Goal: Task Accomplishment & Management: Complete application form

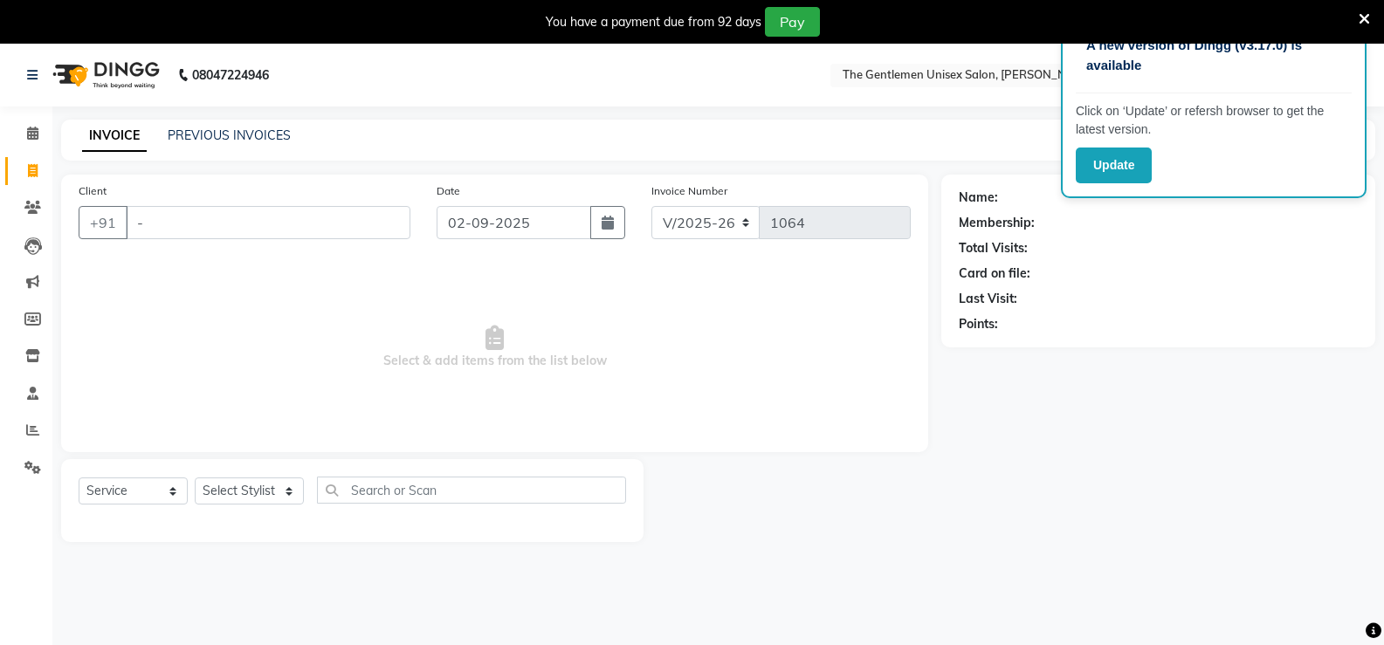
select select "5552"
select select "service"
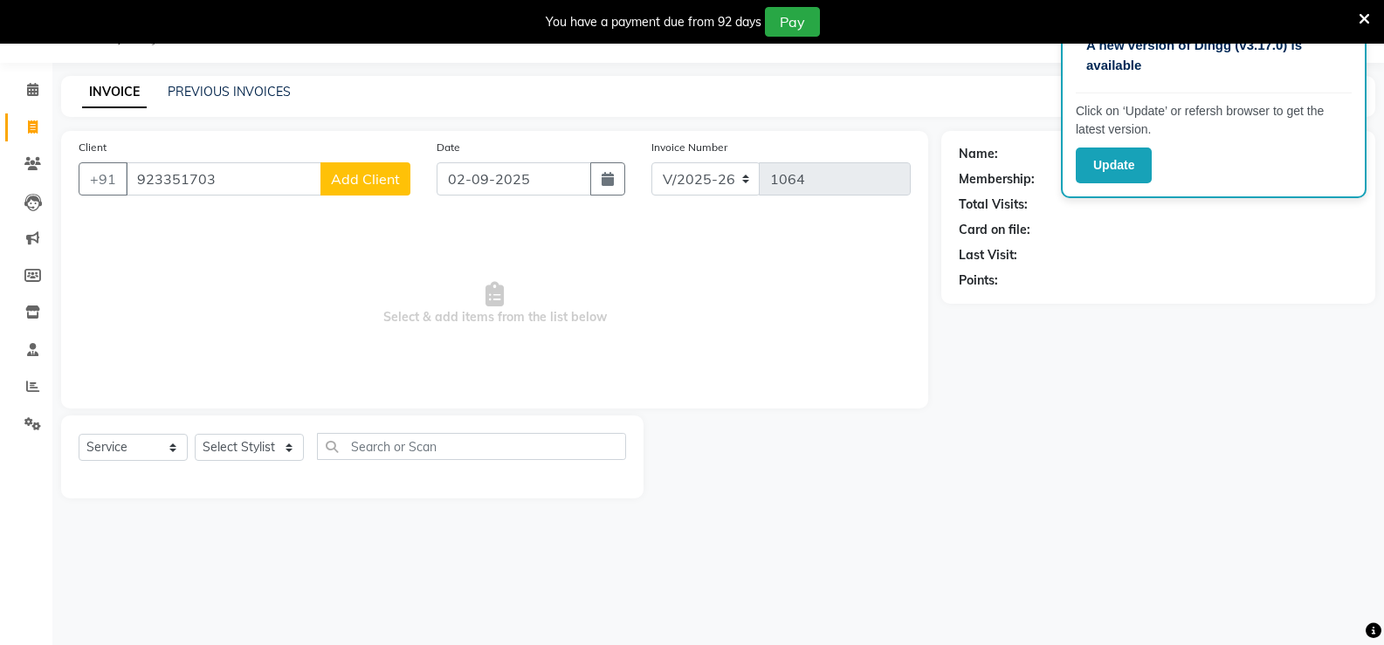
type input "923351703"
click at [354, 176] on span "Add Client" at bounding box center [365, 178] width 69 height 17
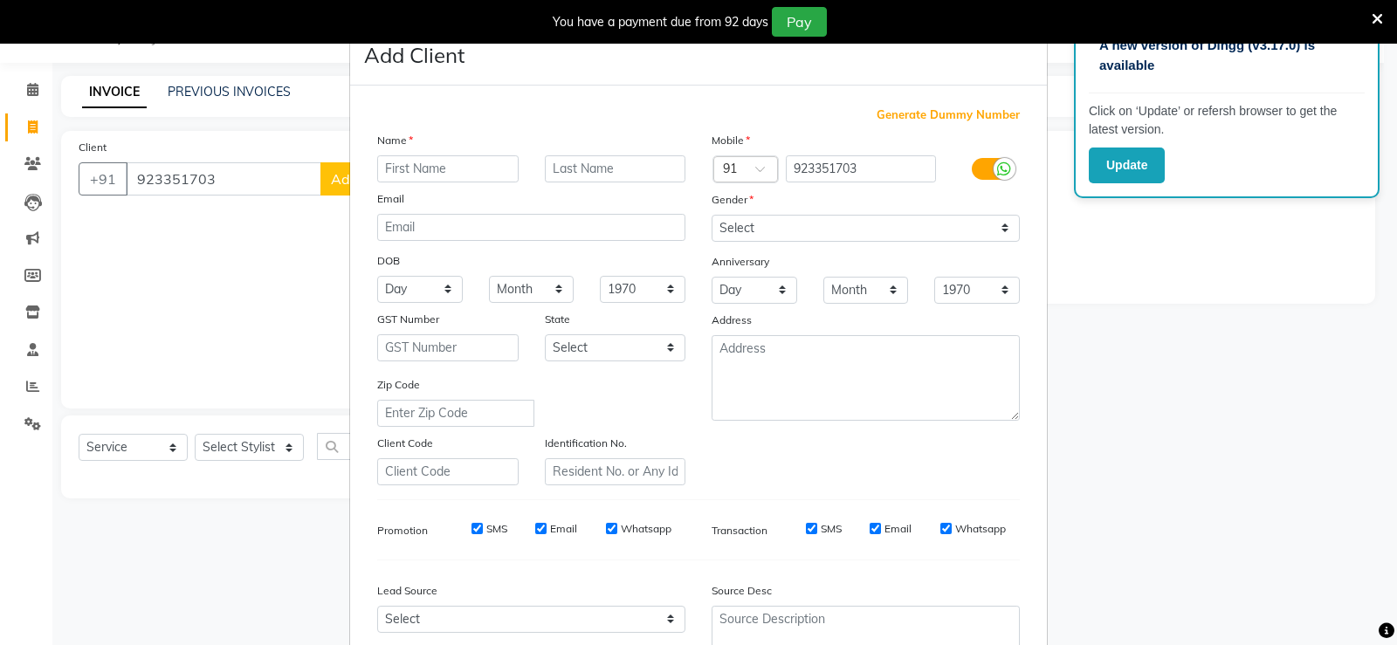
click at [386, 168] on input "text" at bounding box center [447, 168] width 141 height 27
type input "[PERSON_NAME]"
click at [821, 224] on select "Select [DEMOGRAPHIC_DATA] [DEMOGRAPHIC_DATA] Other Prefer Not To Say" at bounding box center [866, 228] width 308 height 27
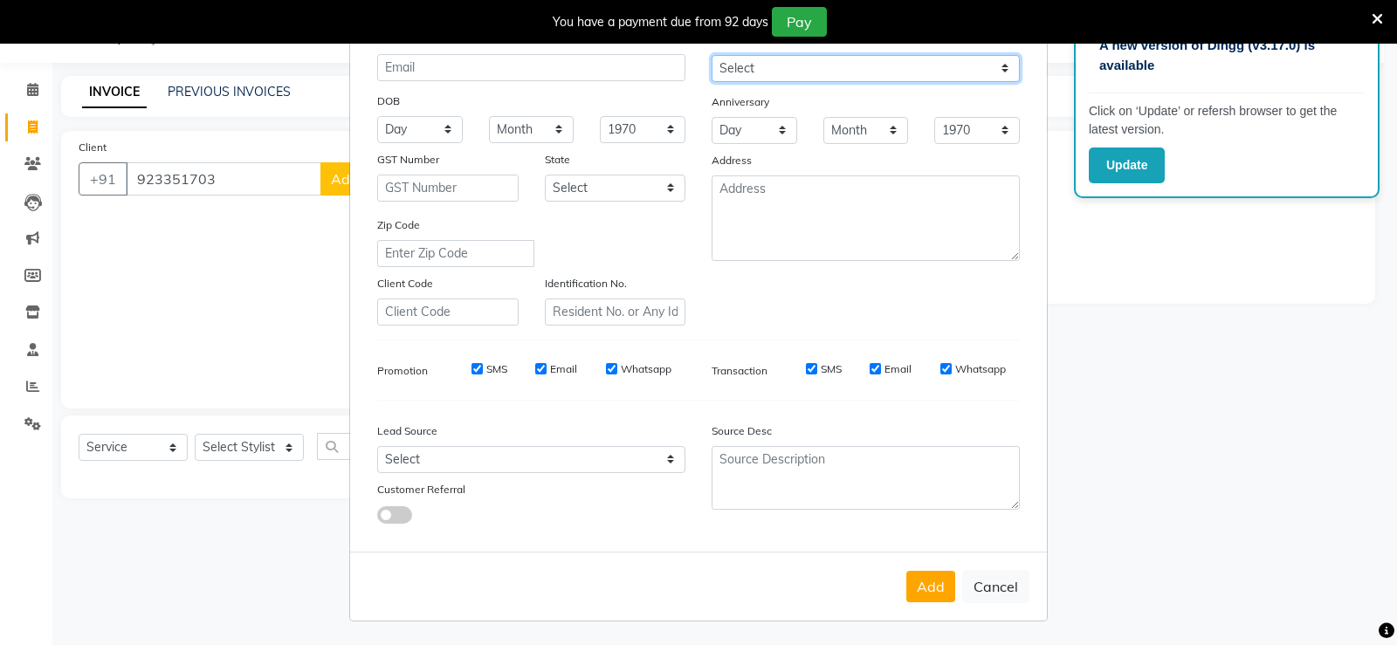
scroll to position [161, 0]
click at [927, 592] on button "Add" at bounding box center [930, 585] width 49 height 31
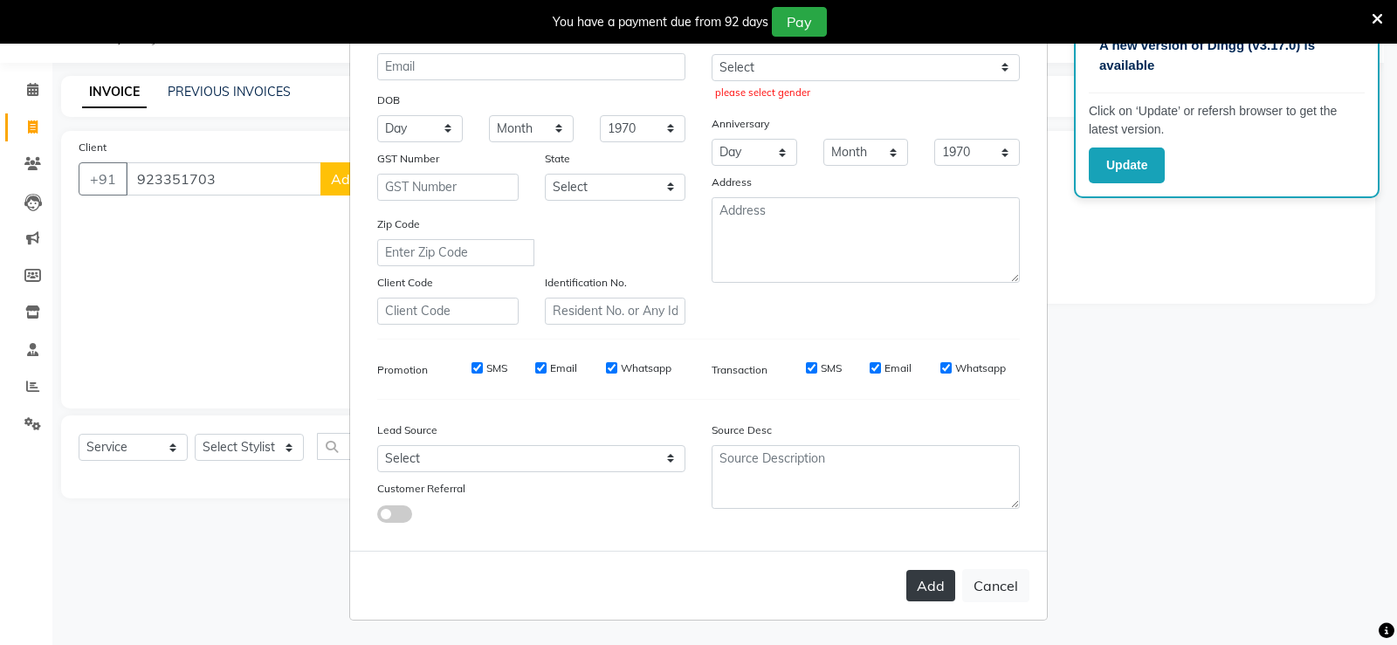
click at [923, 593] on button "Add" at bounding box center [930, 585] width 49 height 31
click at [918, 583] on button "Add" at bounding box center [930, 585] width 49 height 31
click at [943, 599] on button "Add" at bounding box center [930, 585] width 49 height 31
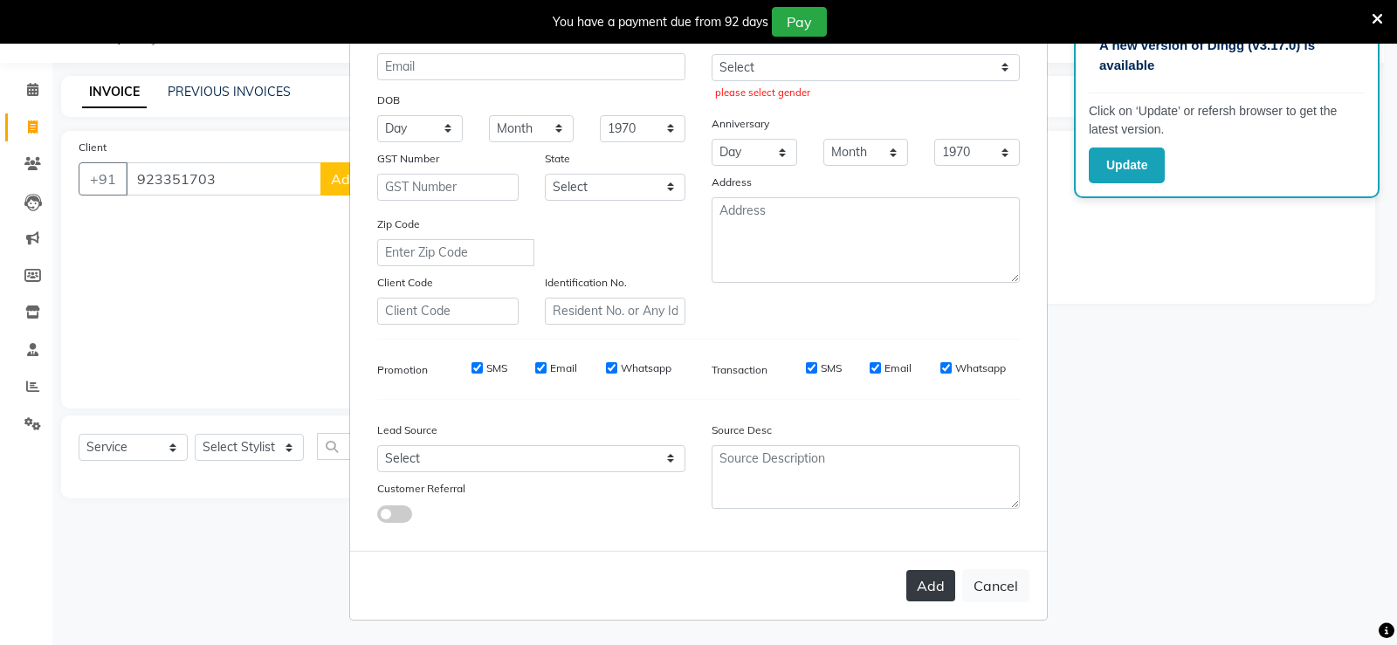
click at [943, 599] on button "Add" at bounding box center [930, 585] width 49 height 31
click at [930, 590] on button "Add" at bounding box center [930, 585] width 49 height 31
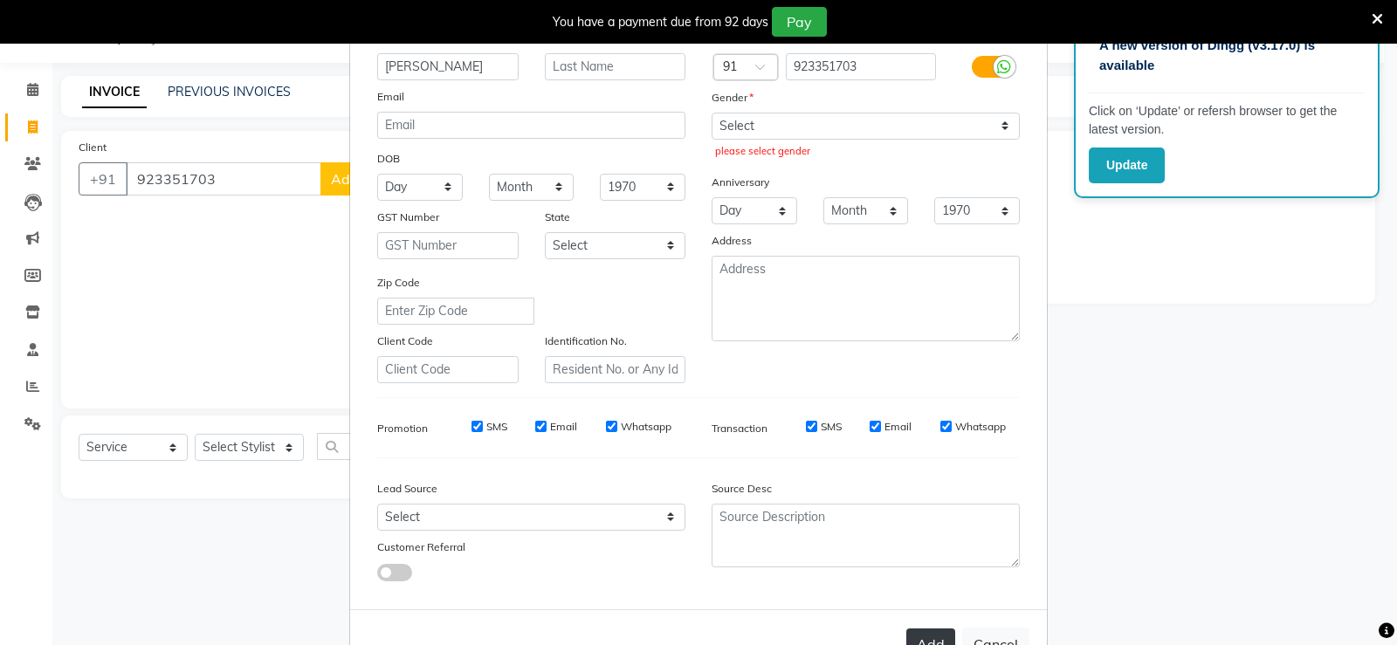
scroll to position [0, 0]
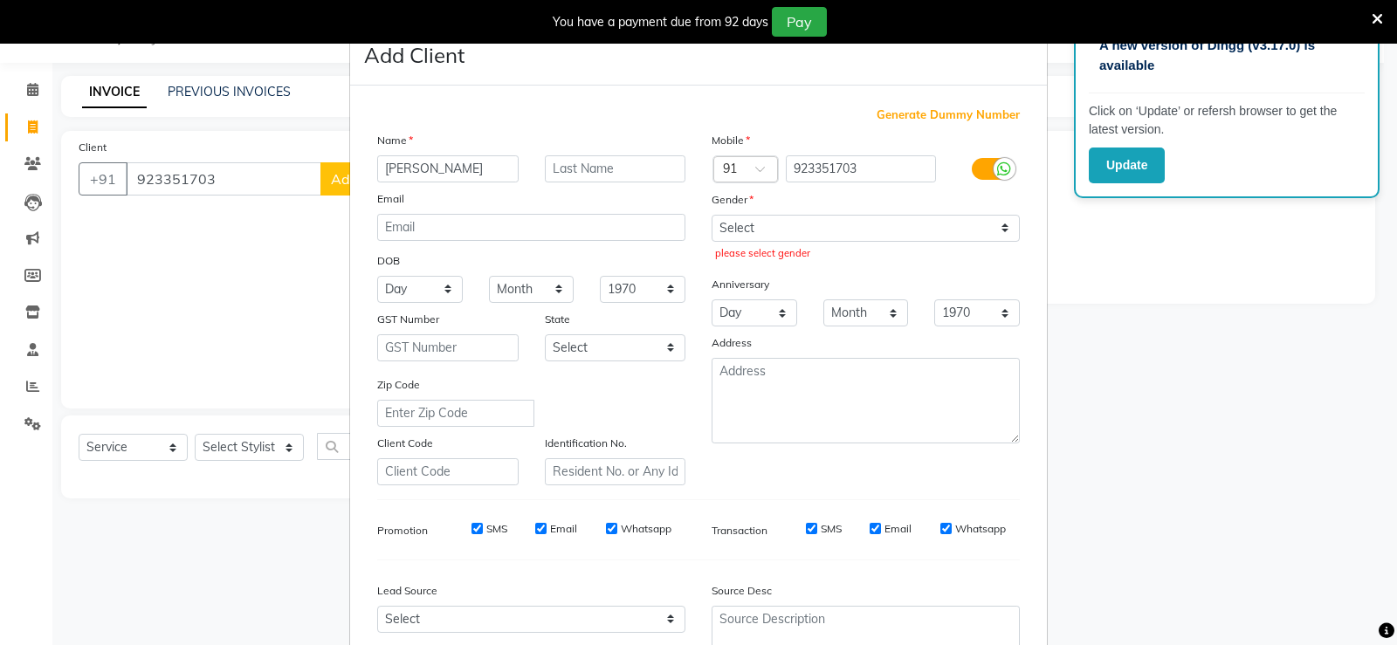
click at [773, 242] on div "Select [DEMOGRAPHIC_DATA] [DEMOGRAPHIC_DATA] Other Prefer Not To Say please sel…" at bounding box center [865, 240] width 334 height 51
click at [792, 233] on select "Select [DEMOGRAPHIC_DATA] [DEMOGRAPHIC_DATA] Other Prefer Not To Say" at bounding box center [866, 228] width 308 height 27
select select "[DEMOGRAPHIC_DATA]"
click at [712, 215] on select "Select [DEMOGRAPHIC_DATA] [DEMOGRAPHIC_DATA] Other Prefer Not To Say" at bounding box center [866, 228] width 308 height 27
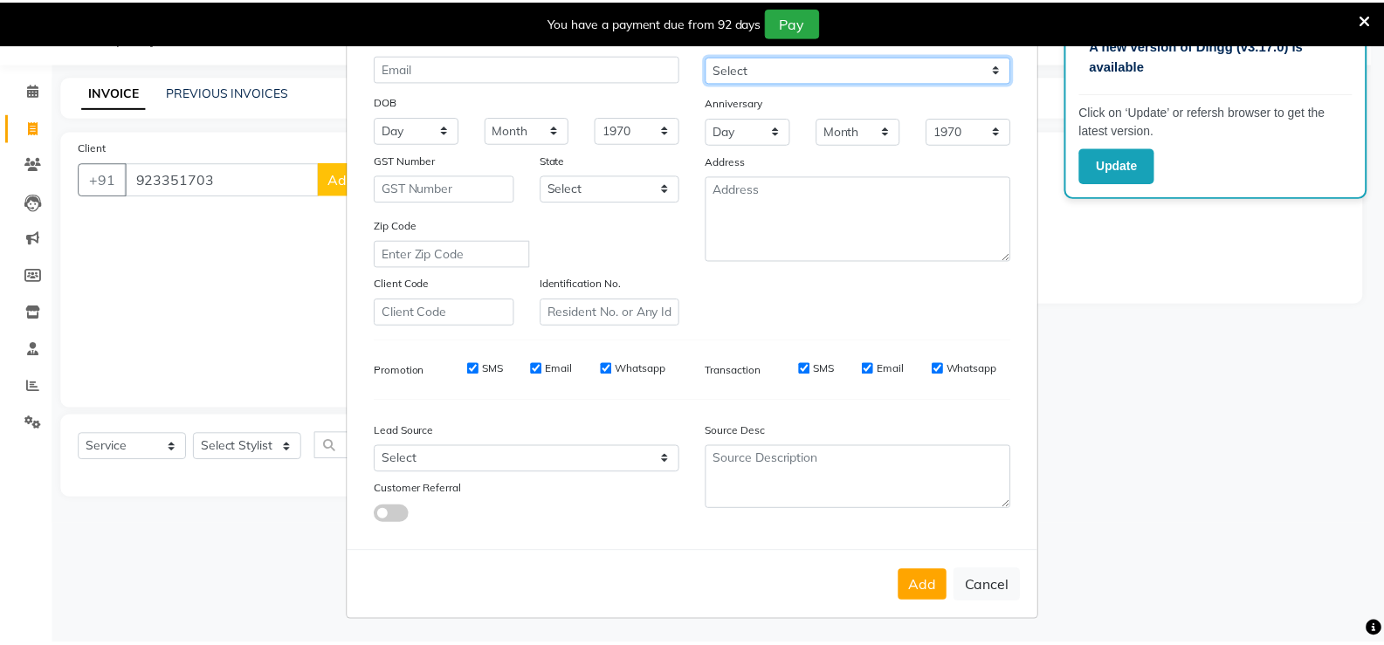
scroll to position [161, 0]
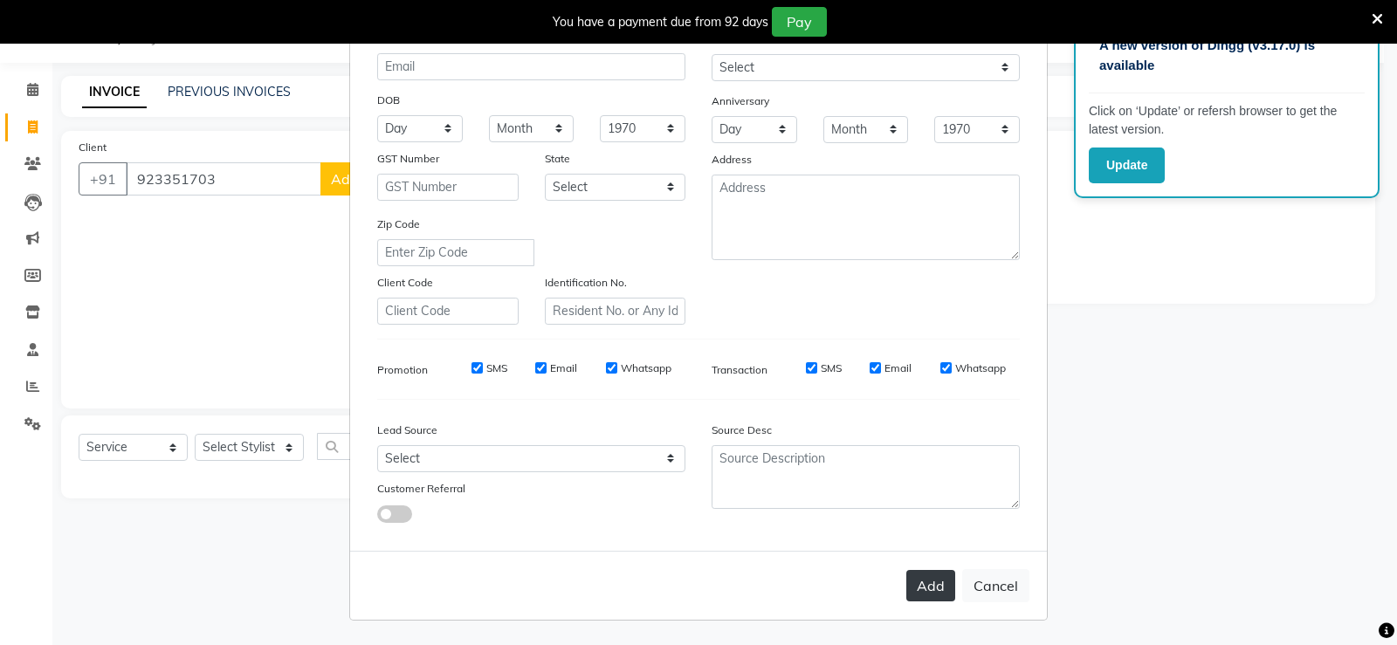
click at [939, 597] on button "Add" at bounding box center [930, 585] width 49 height 31
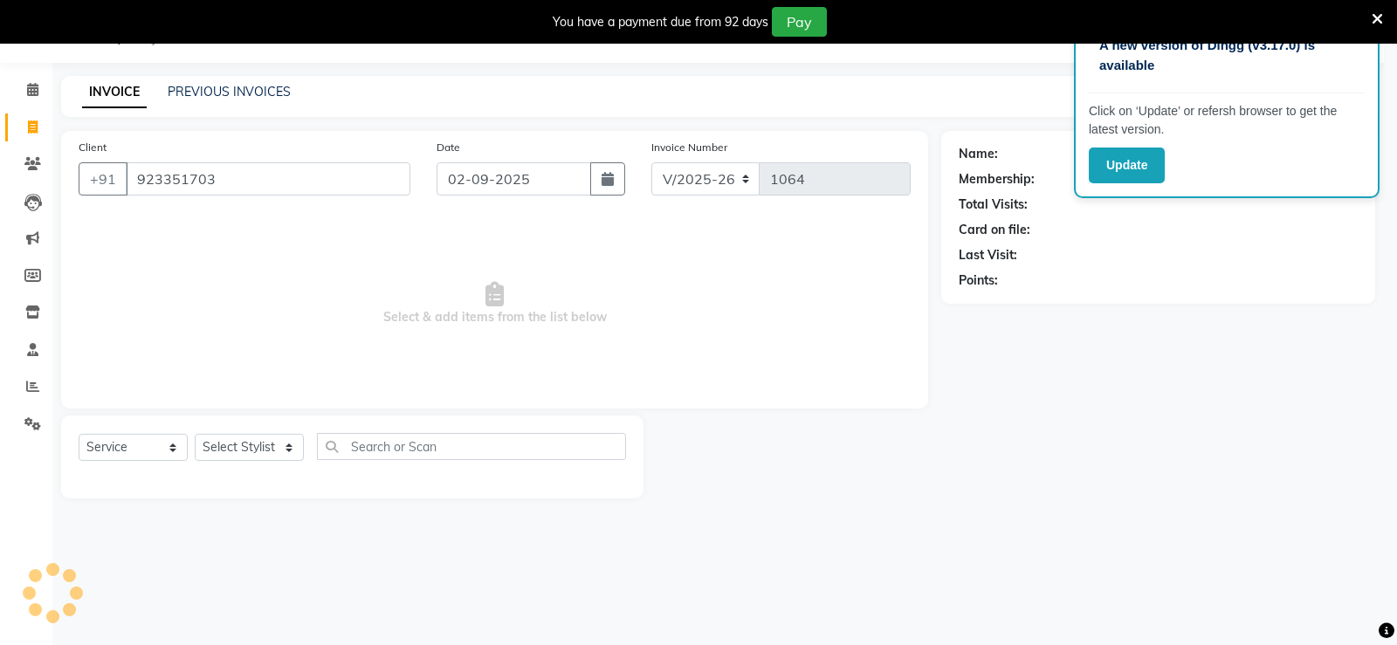
select select
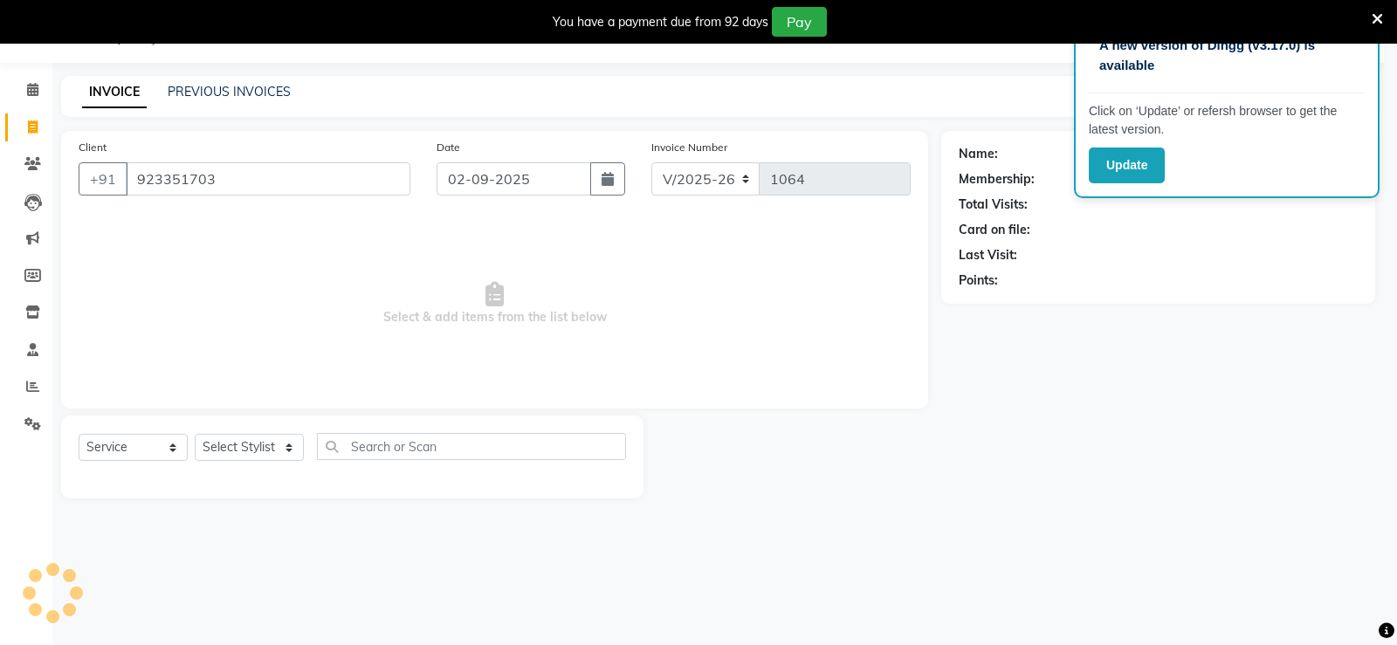
select select
checkbox input "false"
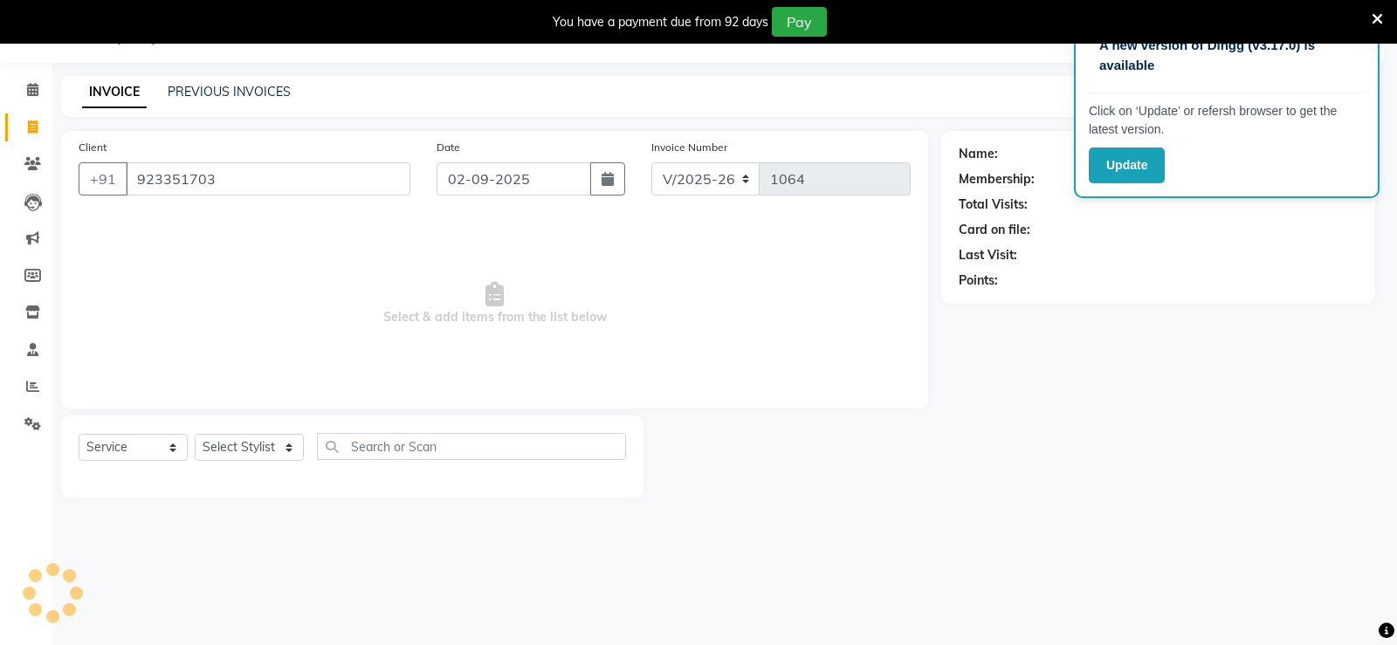
checkbox input "false"
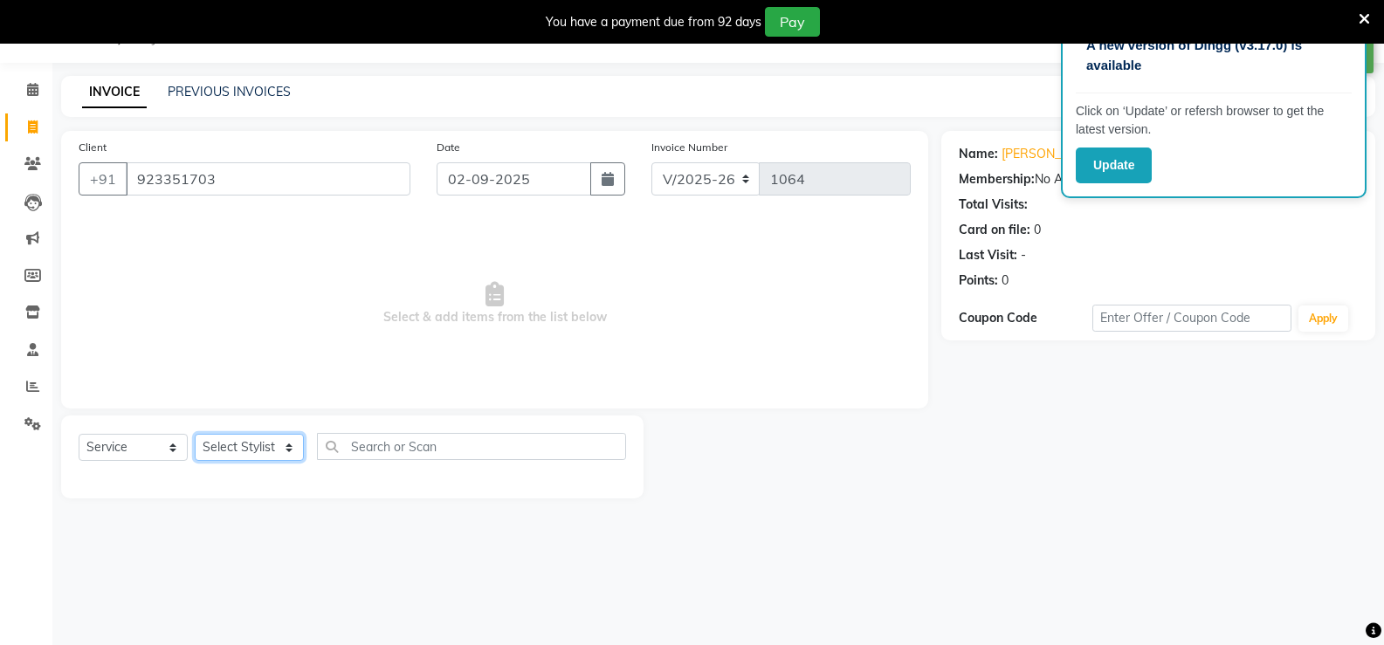
click at [260, 452] on select "Select Stylist [PERSON_NAME]" at bounding box center [249, 447] width 109 height 27
select select "47146"
click at [195, 434] on select "Select Stylist [PERSON_NAME]" at bounding box center [249, 447] width 109 height 27
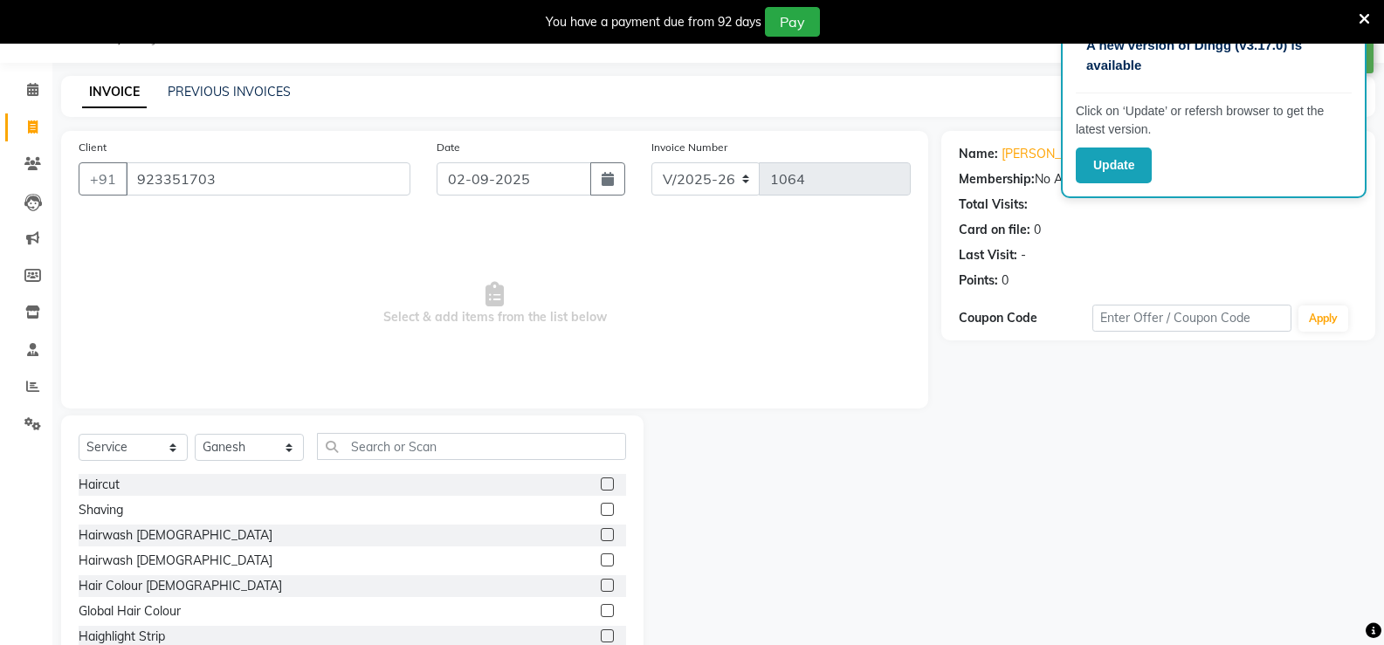
click at [601, 508] on label at bounding box center [607, 509] width 13 height 13
click at [601, 508] on input "checkbox" at bounding box center [606, 510] width 11 height 11
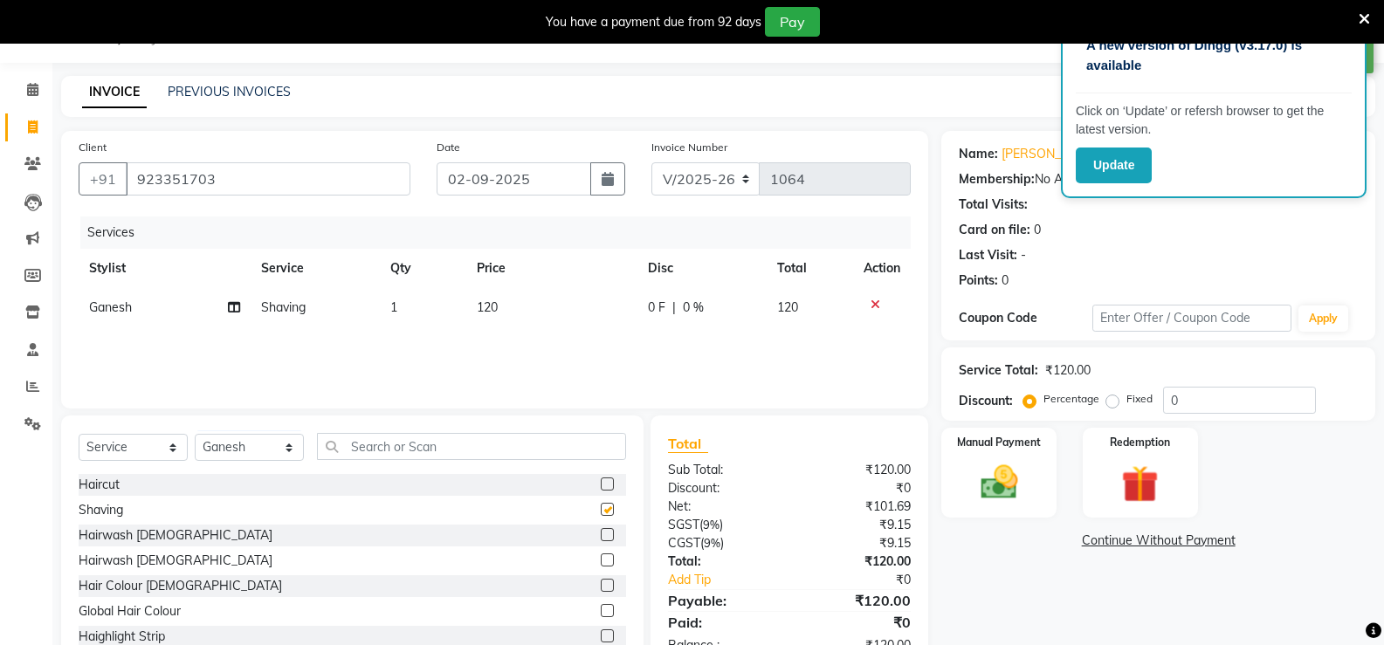
checkbox input "false"
drag, startPoint x: 539, startPoint y: 292, endPoint x: 536, endPoint y: 350, distance: 58.6
click at [531, 301] on td "120" at bounding box center [552, 307] width 172 height 39
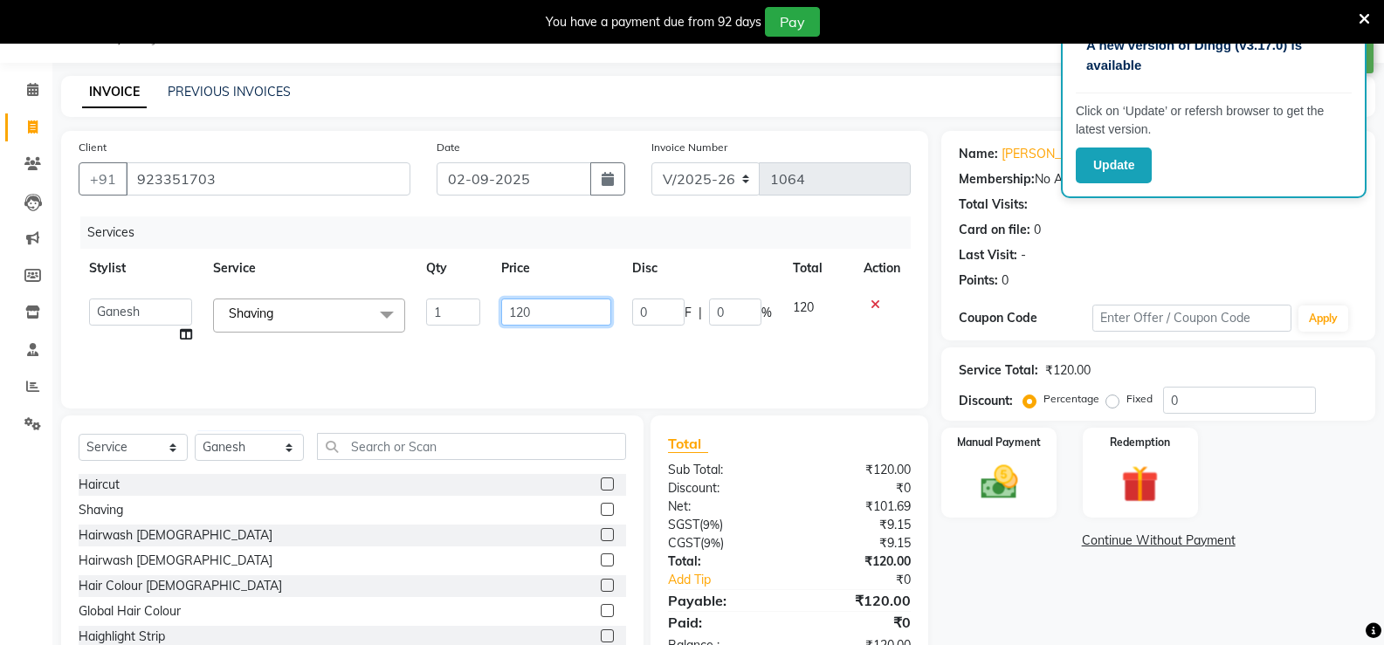
click at [587, 319] on input "120" at bounding box center [555, 312] width 109 height 27
type input "1"
type input "80"
click at [1014, 505] on div "Manual Payment" at bounding box center [999, 472] width 120 height 93
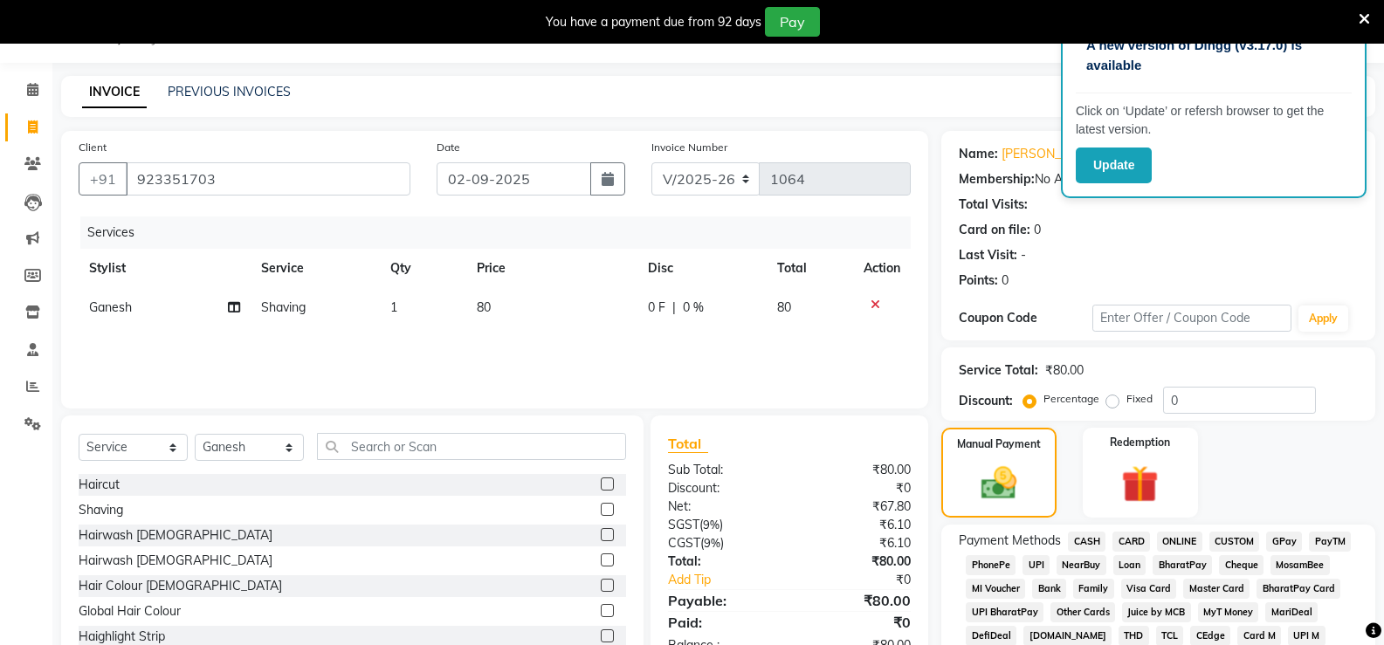
click at [1112, 546] on span "CARD" at bounding box center [1131, 542] width 38 height 20
click at [1093, 546] on span "CASH" at bounding box center [1087, 542] width 38 height 20
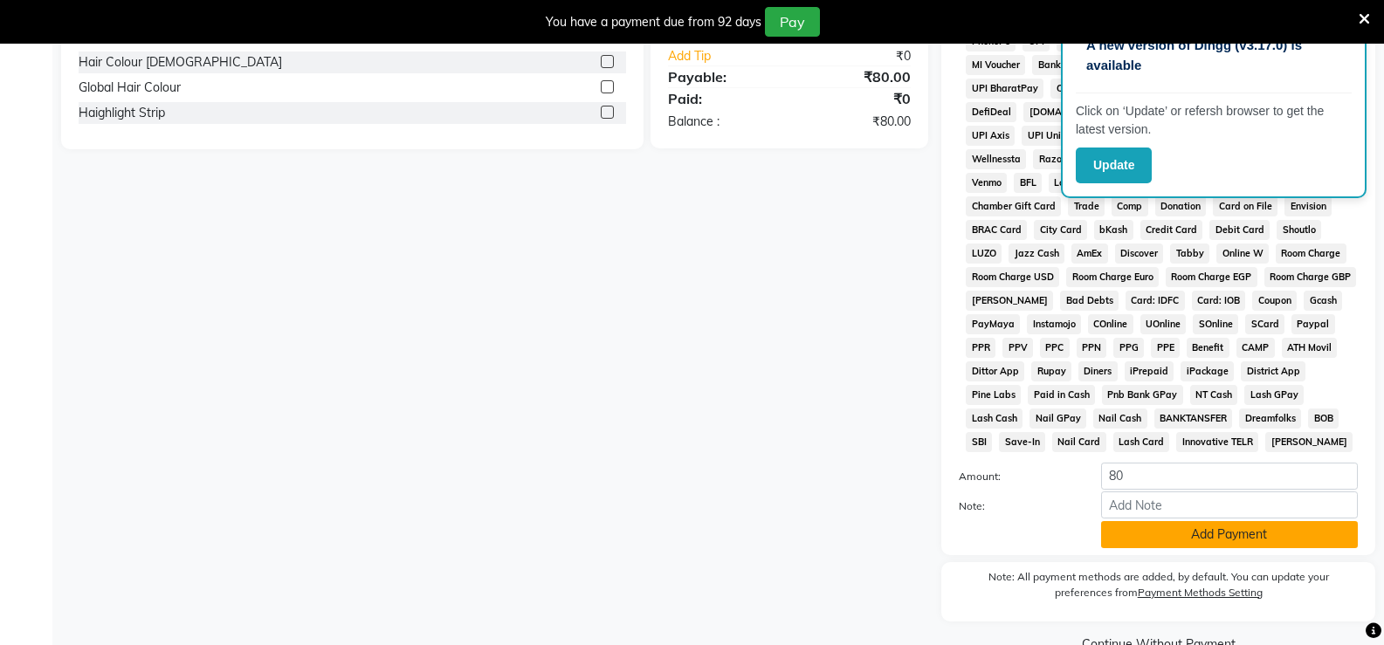
click at [1125, 535] on button "Add Payment" at bounding box center [1229, 534] width 257 height 27
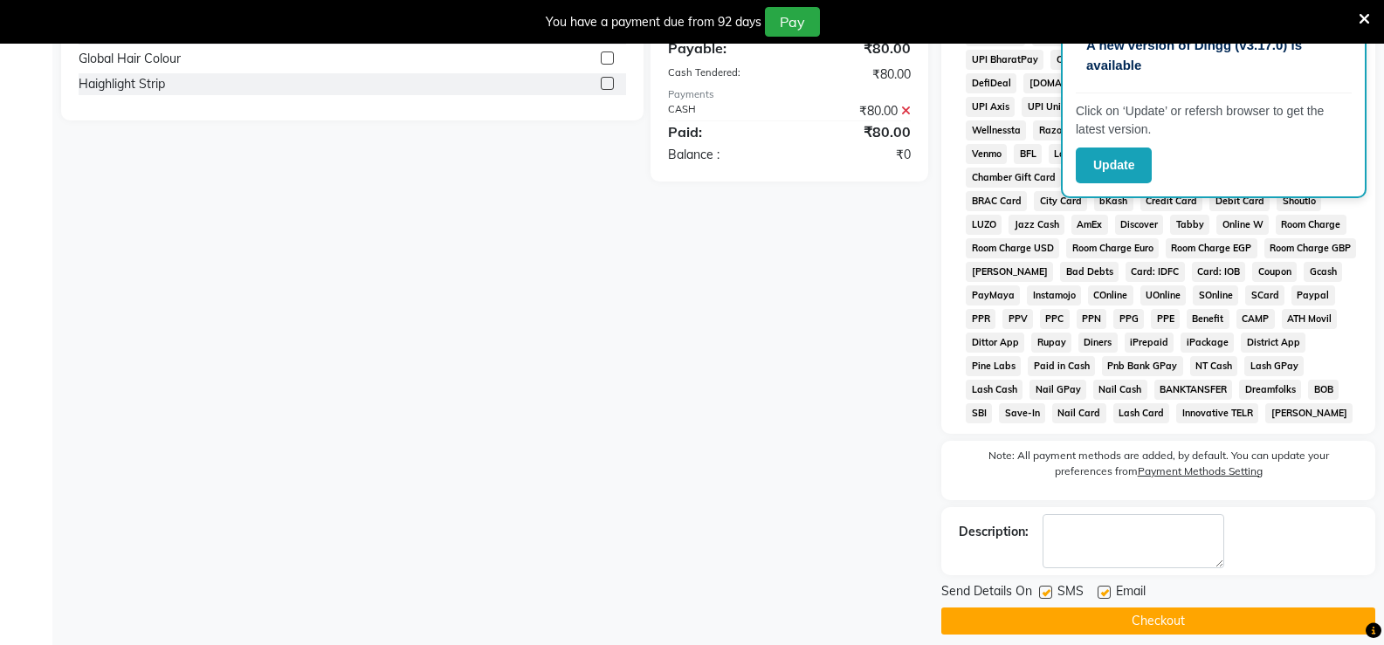
scroll to position [612, 0]
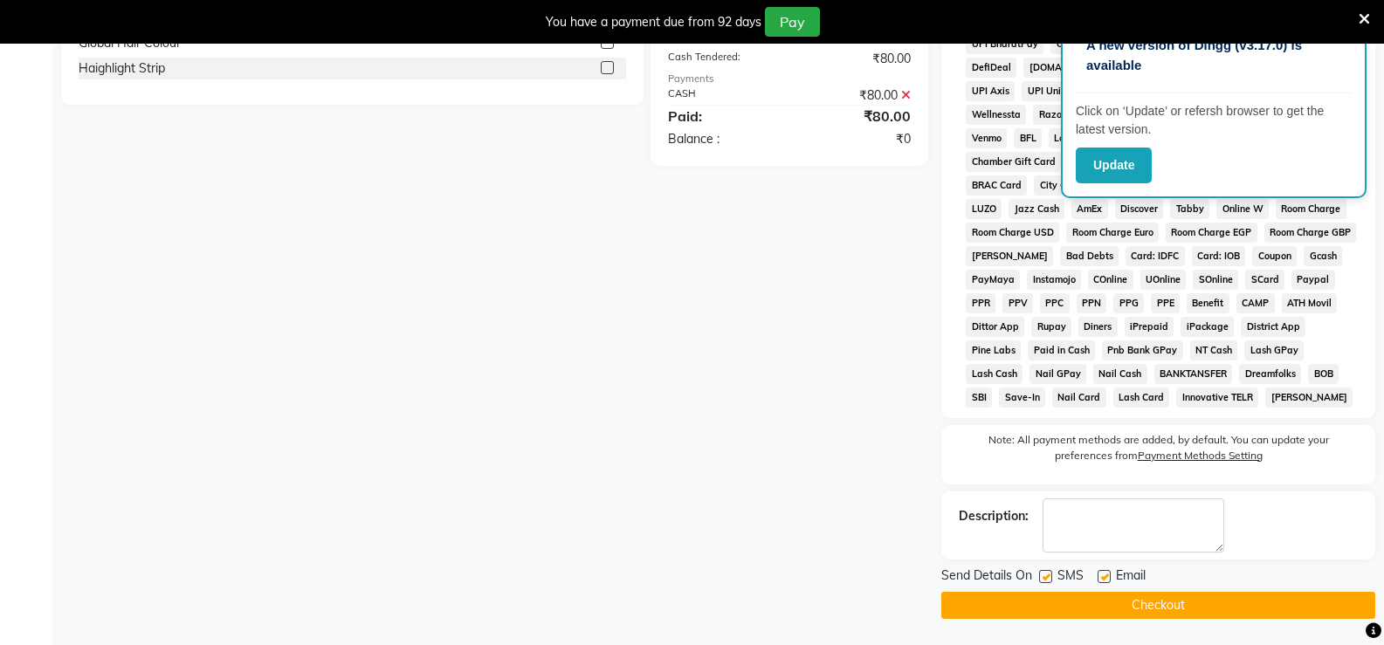
click at [1151, 614] on button "Checkout" at bounding box center [1158, 605] width 434 height 27
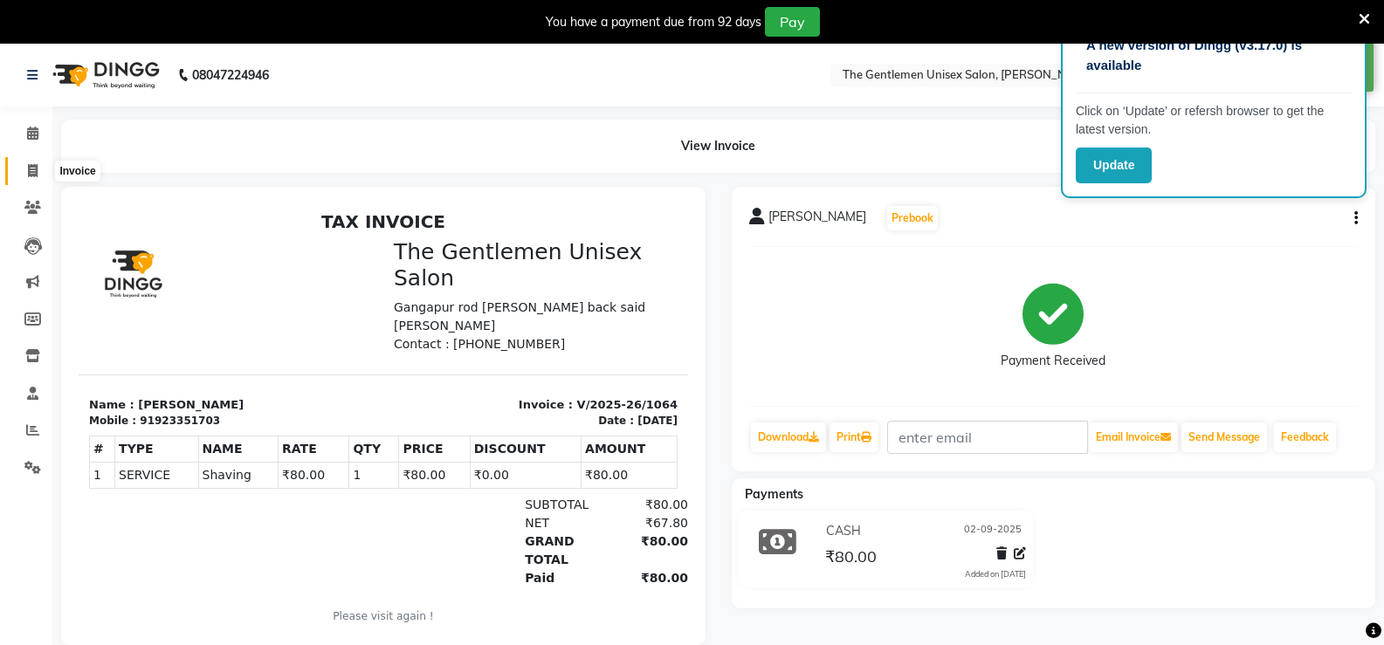
click at [22, 179] on span at bounding box center [32, 172] width 31 height 20
select select "service"
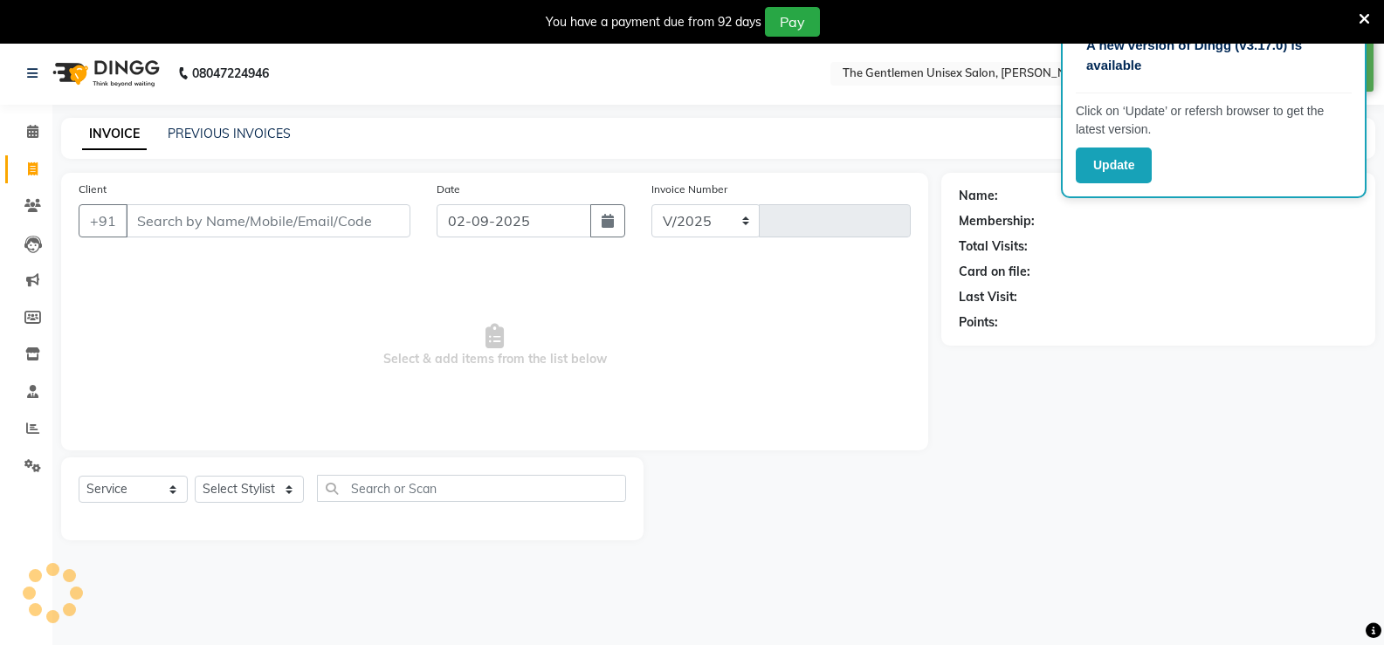
select select "5552"
type input "1065"
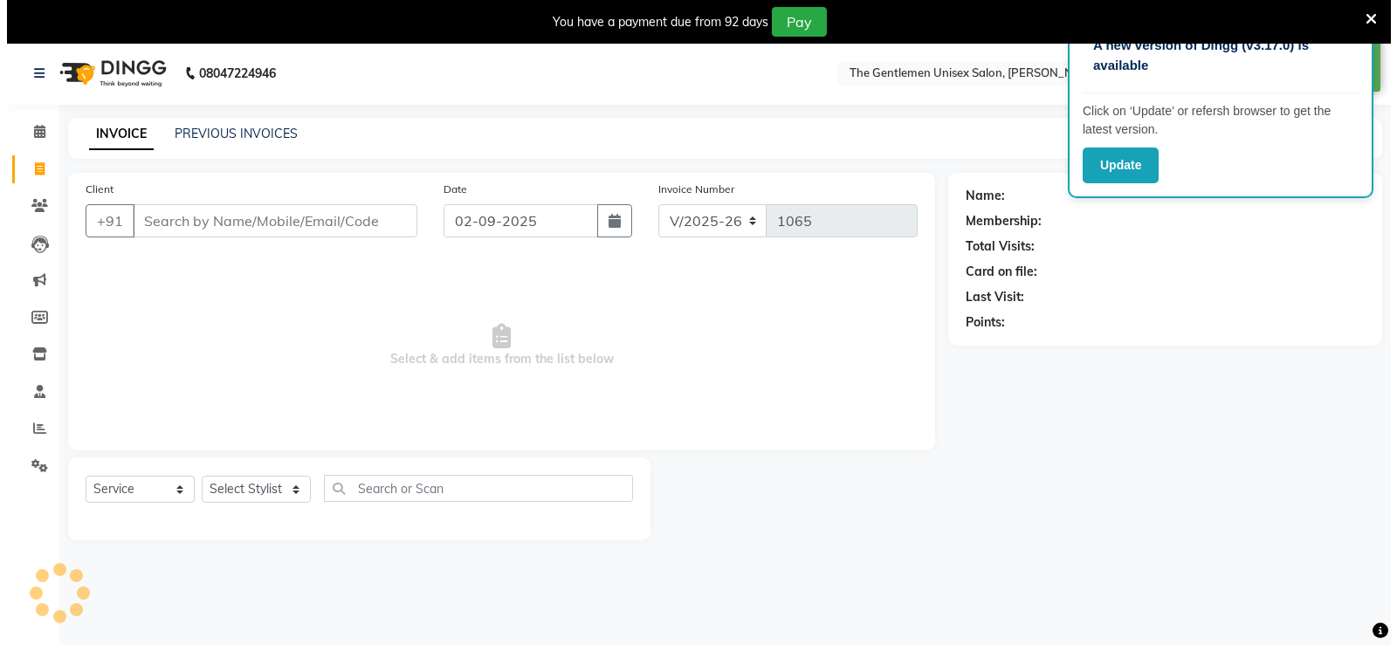
scroll to position [44, 0]
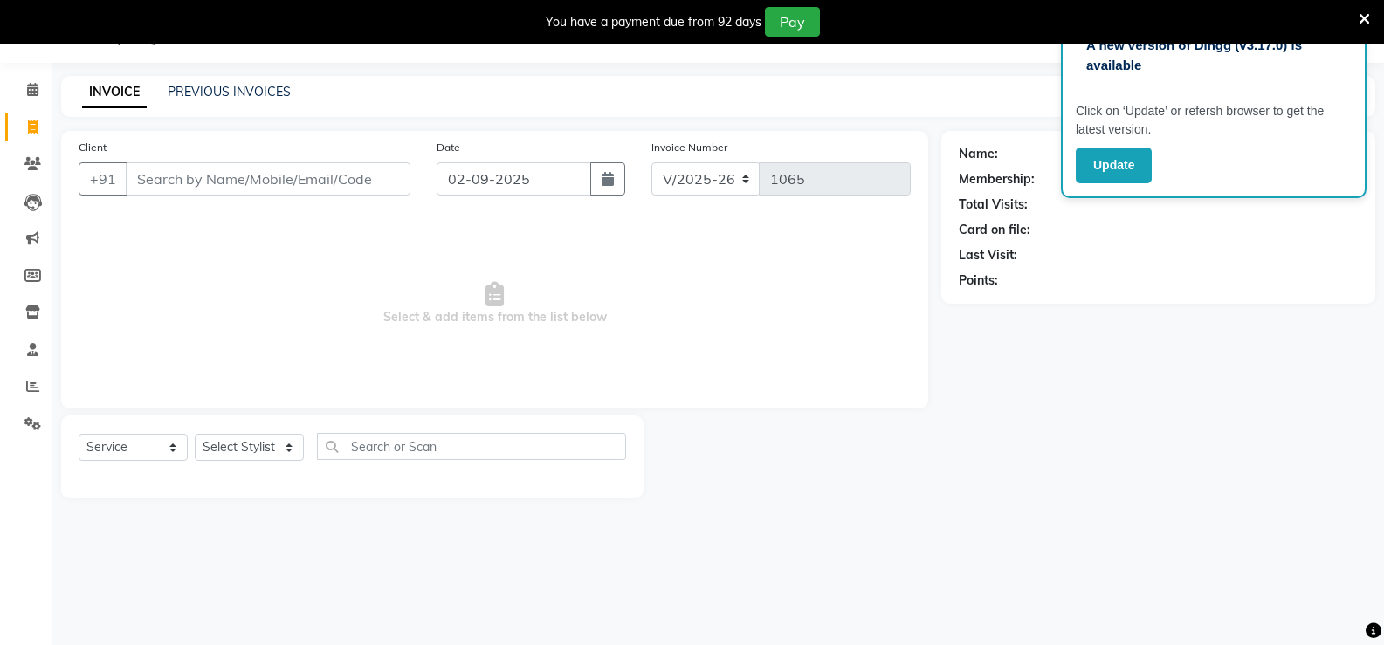
click at [599, 300] on span "Select & add items from the list below" at bounding box center [495, 304] width 832 height 175
click at [594, 291] on span "Select & add items from the list below" at bounding box center [495, 304] width 832 height 175
click at [212, 171] on input "Client" at bounding box center [268, 178] width 285 height 33
type input "8999935588"
click at [368, 169] on button "Add Client" at bounding box center [365, 178] width 90 height 33
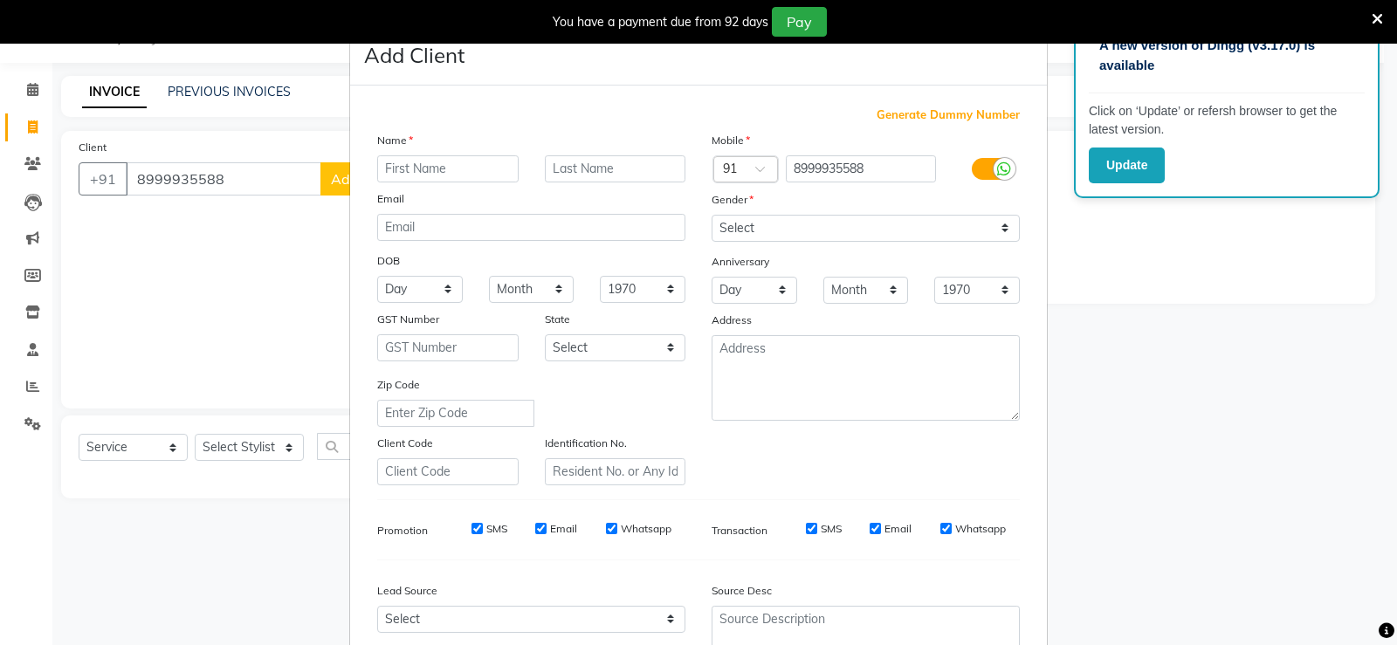
click at [388, 166] on input "text" at bounding box center [447, 168] width 141 height 27
click at [439, 168] on input "av" at bounding box center [447, 168] width 141 height 27
type input "a"
type input "v"
type input "[PERSON_NAME]"
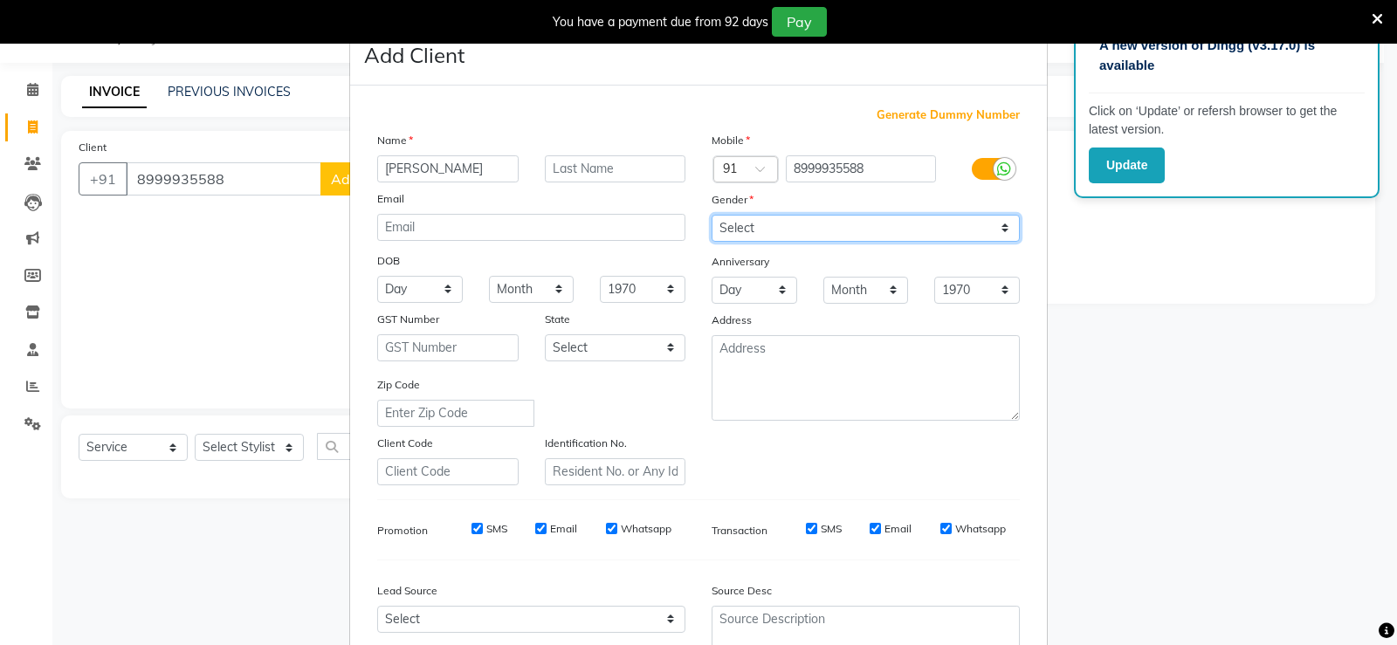
drag, startPoint x: 771, startPoint y: 221, endPoint x: 771, endPoint y: 233, distance: 12.2
click at [771, 221] on select "Select [DEMOGRAPHIC_DATA] [DEMOGRAPHIC_DATA] Other Prefer Not To Say" at bounding box center [866, 228] width 308 height 27
select select "[DEMOGRAPHIC_DATA]"
click at [712, 215] on select "Select [DEMOGRAPHIC_DATA] [DEMOGRAPHIC_DATA] Other Prefer Not To Say" at bounding box center [866, 228] width 308 height 27
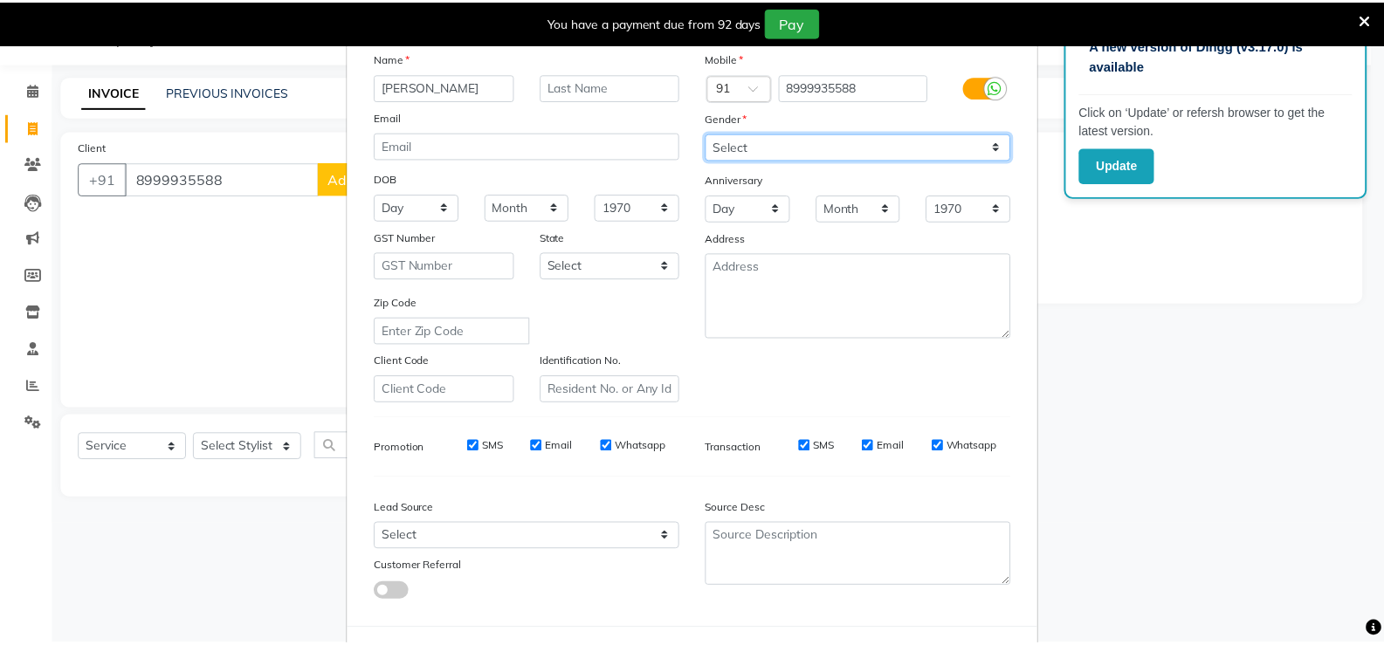
scroll to position [161, 0]
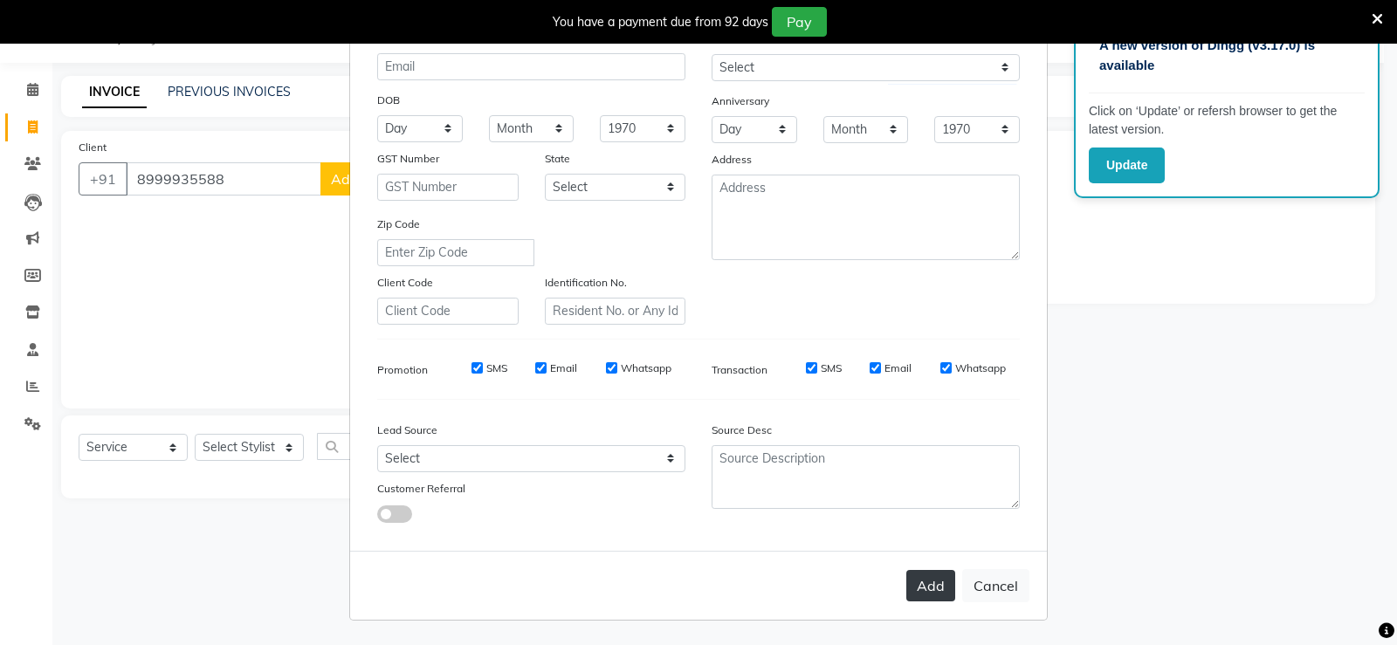
click at [928, 576] on button "Add" at bounding box center [930, 585] width 49 height 31
select select
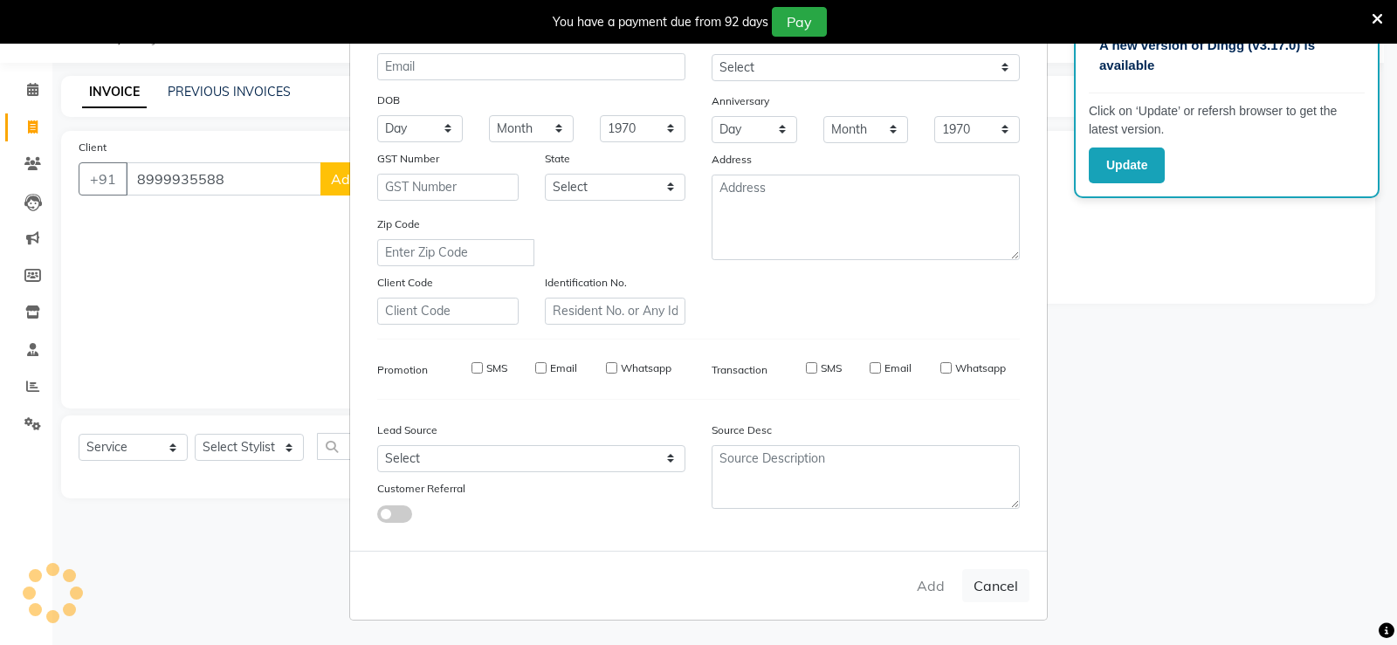
select select
checkbox input "false"
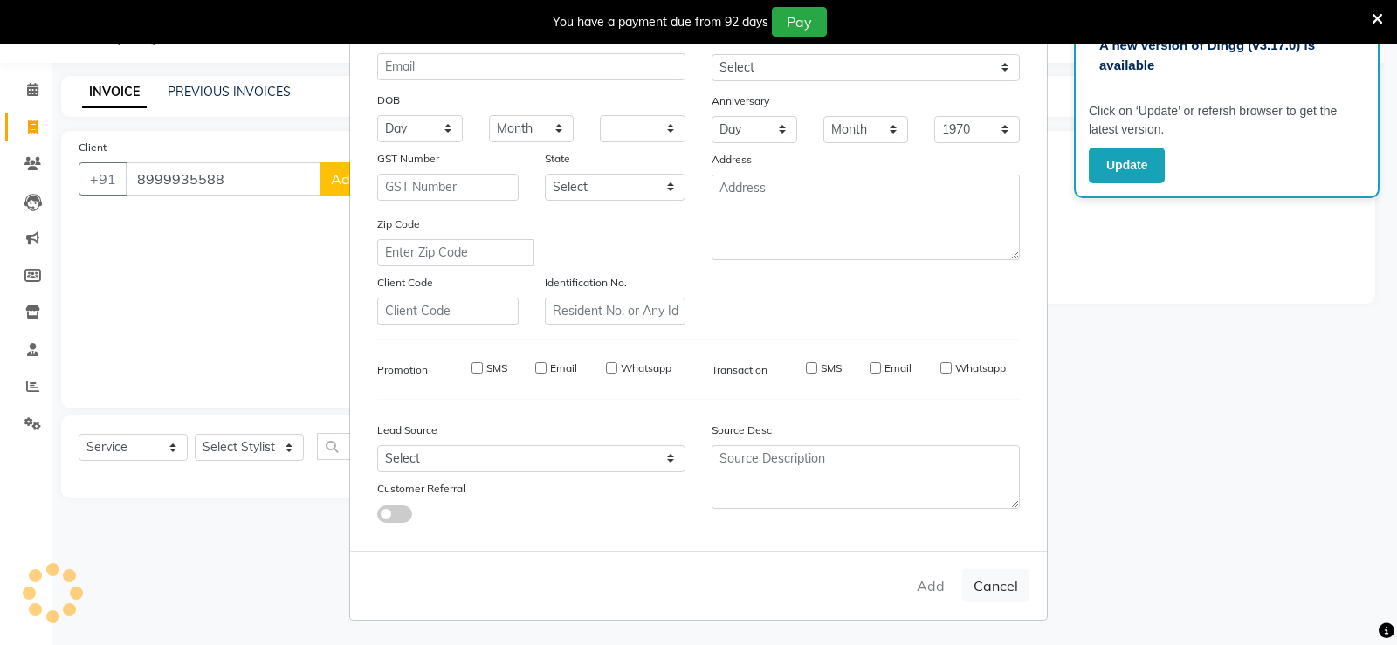
checkbox input "false"
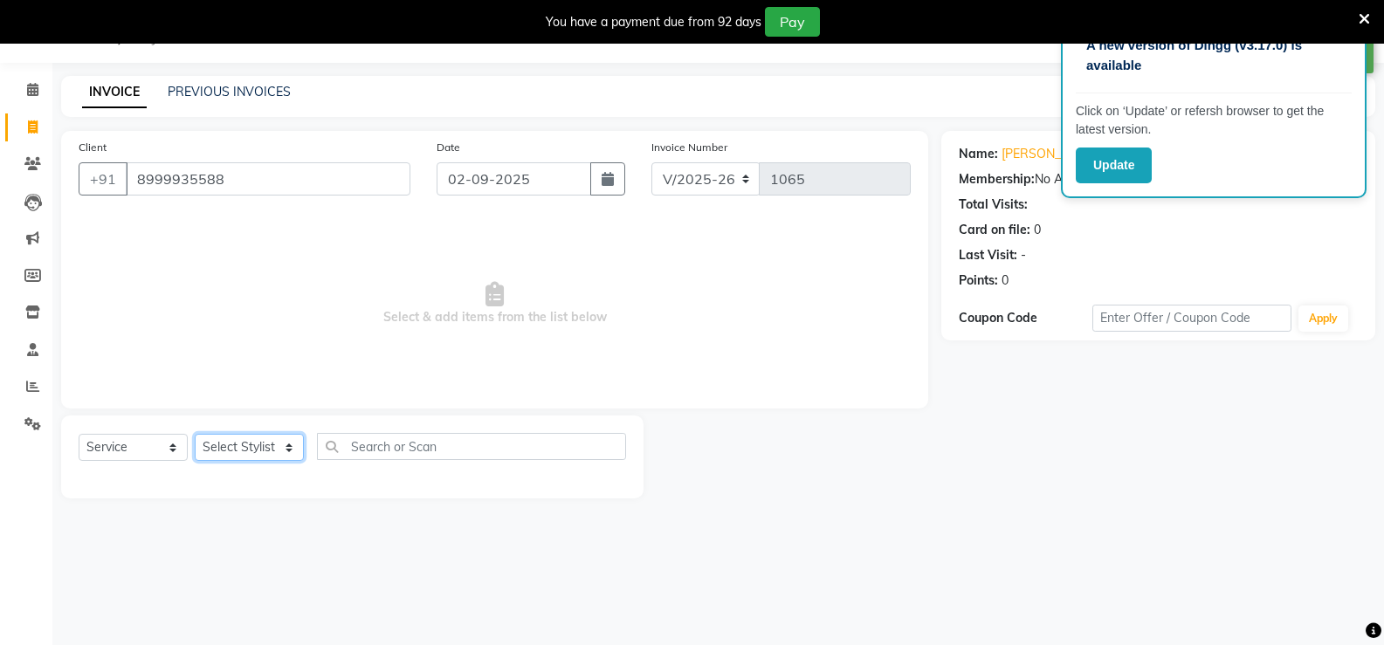
click at [245, 443] on select "Select Stylist [PERSON_NAME]" at bounding box center [249, 447] width 109 height 27
select select "47146"
click at [195, 434] on select "Select Stylist [PERSON_NAME]" at bounding box center [249, 447] width 109 height 27
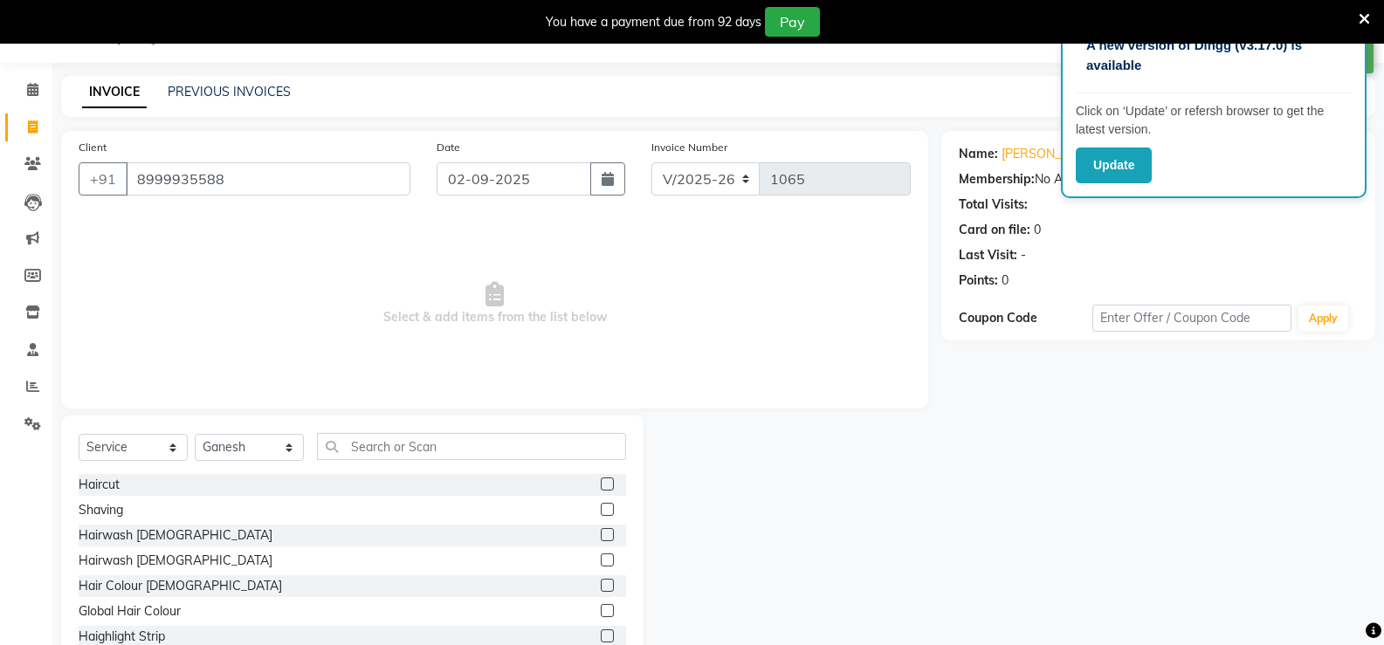
click at [601, 489] on label at bounding box center [607, 484] width 13 height 13
click at [601, 489] on input "checkbox" at bounding box center [606, 484] width 11 height 11
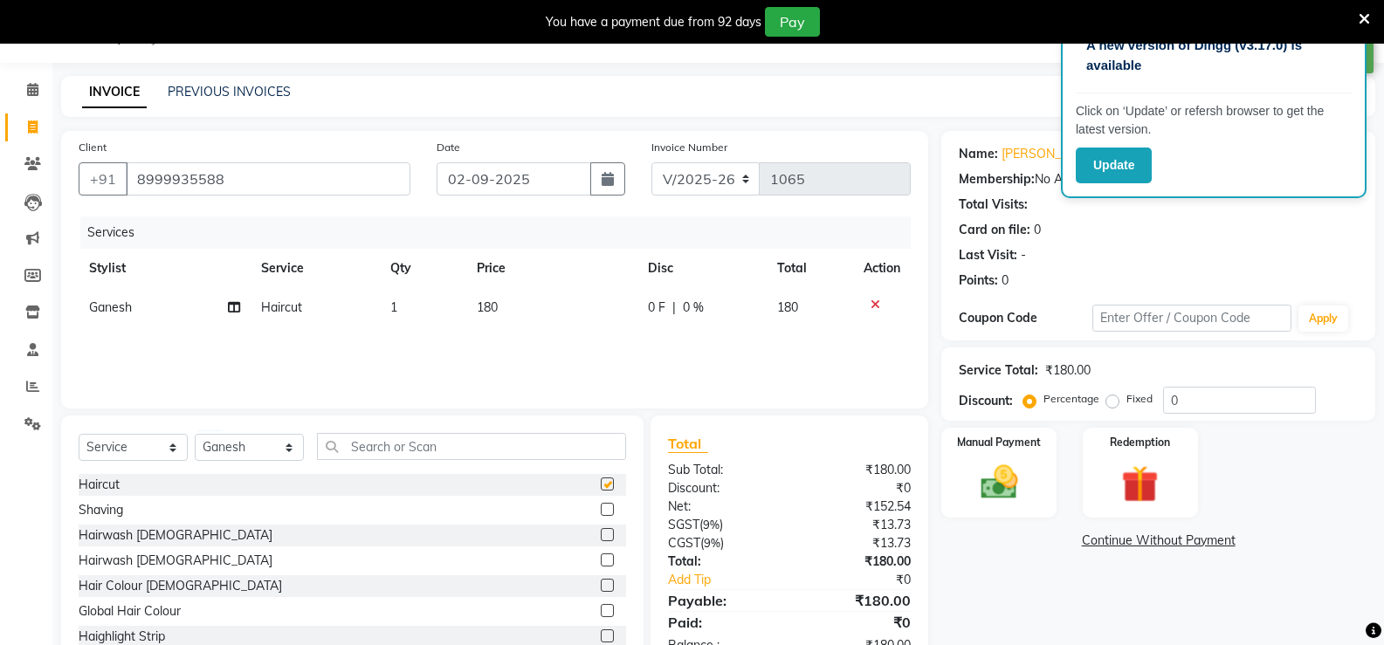
checkbox input "false"
click at [504, 306] on td "180" at bounding box center [552, 307] width 172 height 39
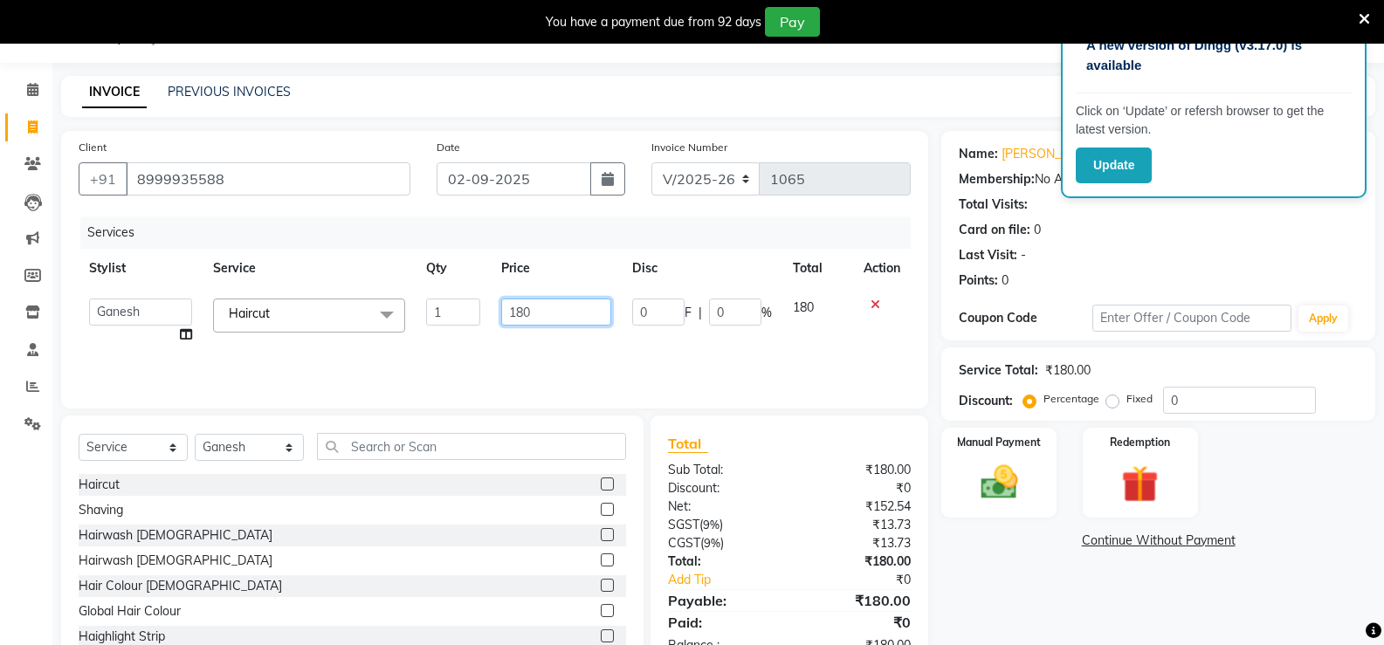
click at [577, 320] on input "180" at bounding box center [555, 312] width 109 height 27
type input "1"
click at [536, 302] on input "number" at bounding box center [555, 312] width 109 height 27
type input "150"
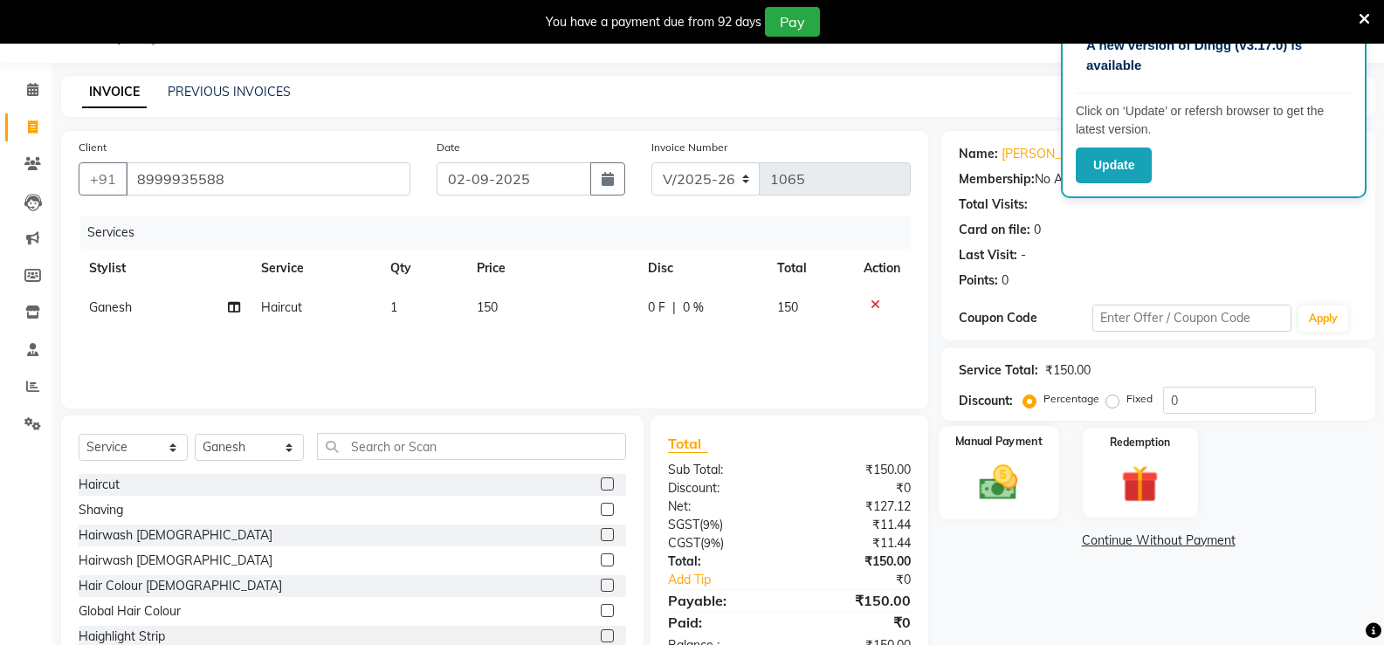
click at [999, 487] on img at bounding box center [998, 482] width 62 height 45
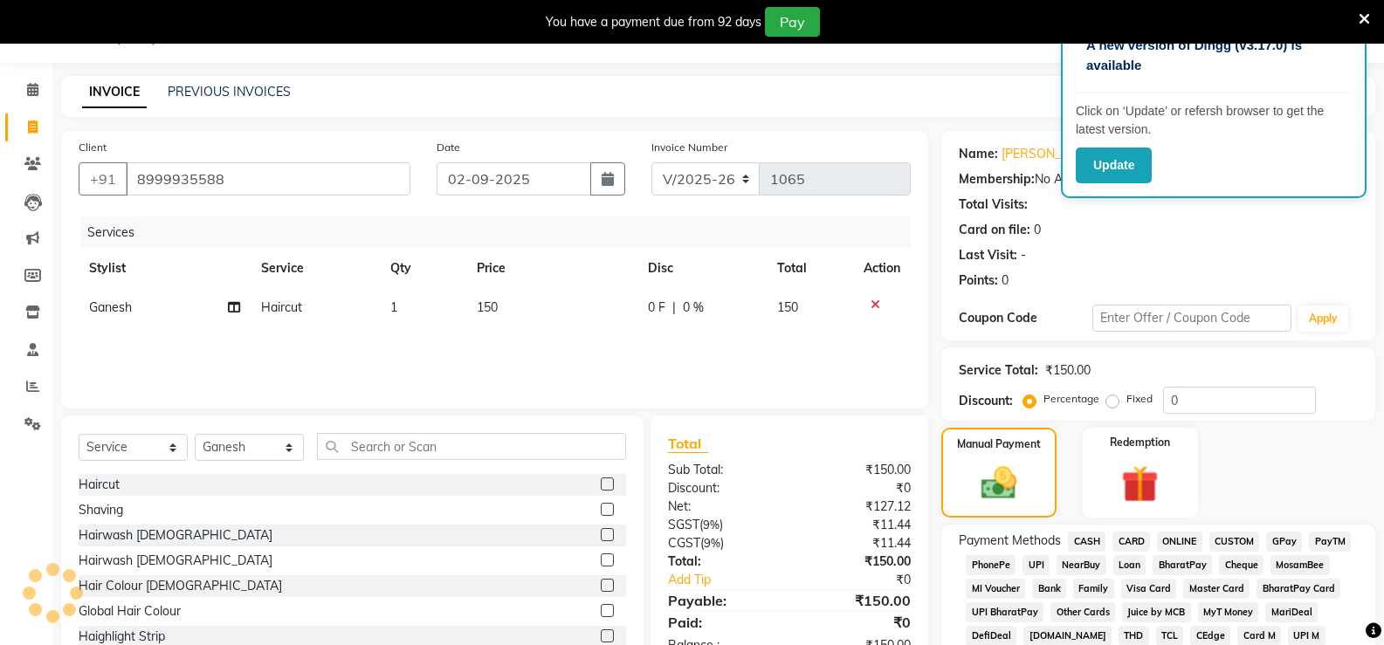
click at [1097, 540] on span "CASH" at bounding box center [1087, 542] width 38 height 20
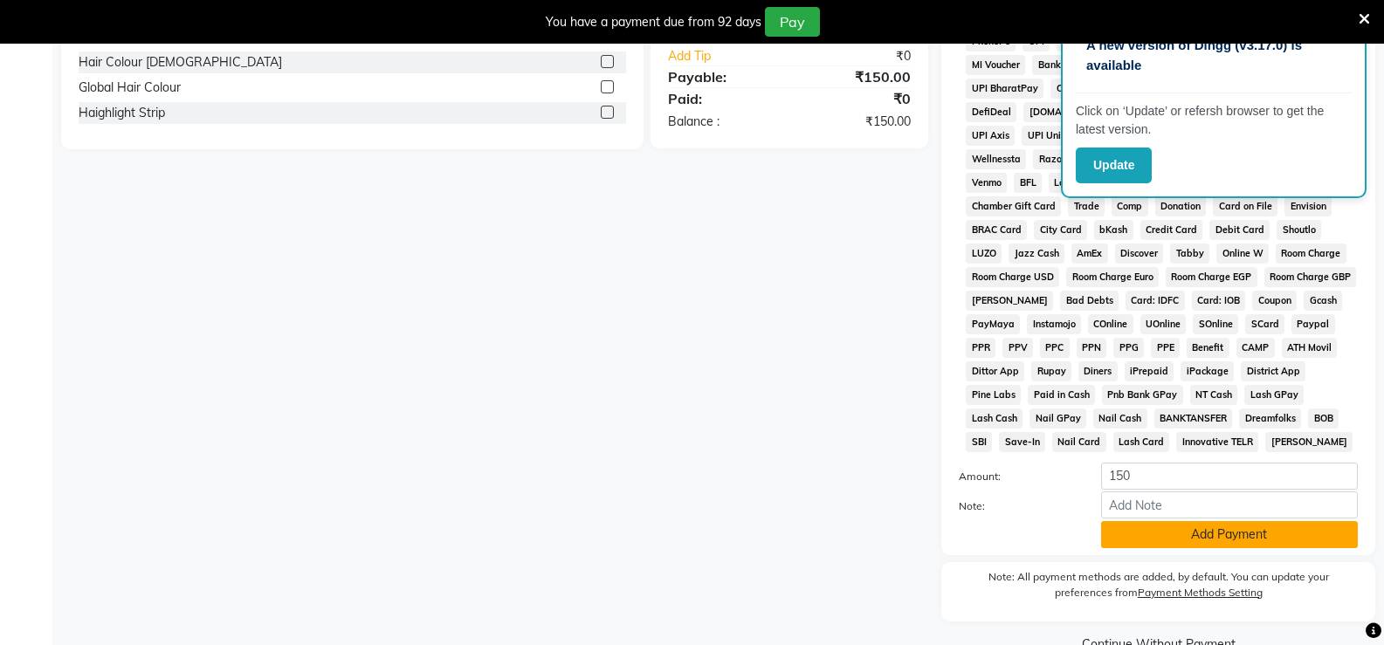
click at [1110, 523] on button "Add Payment" at bounding box center [1229, 534] width 257 height 27
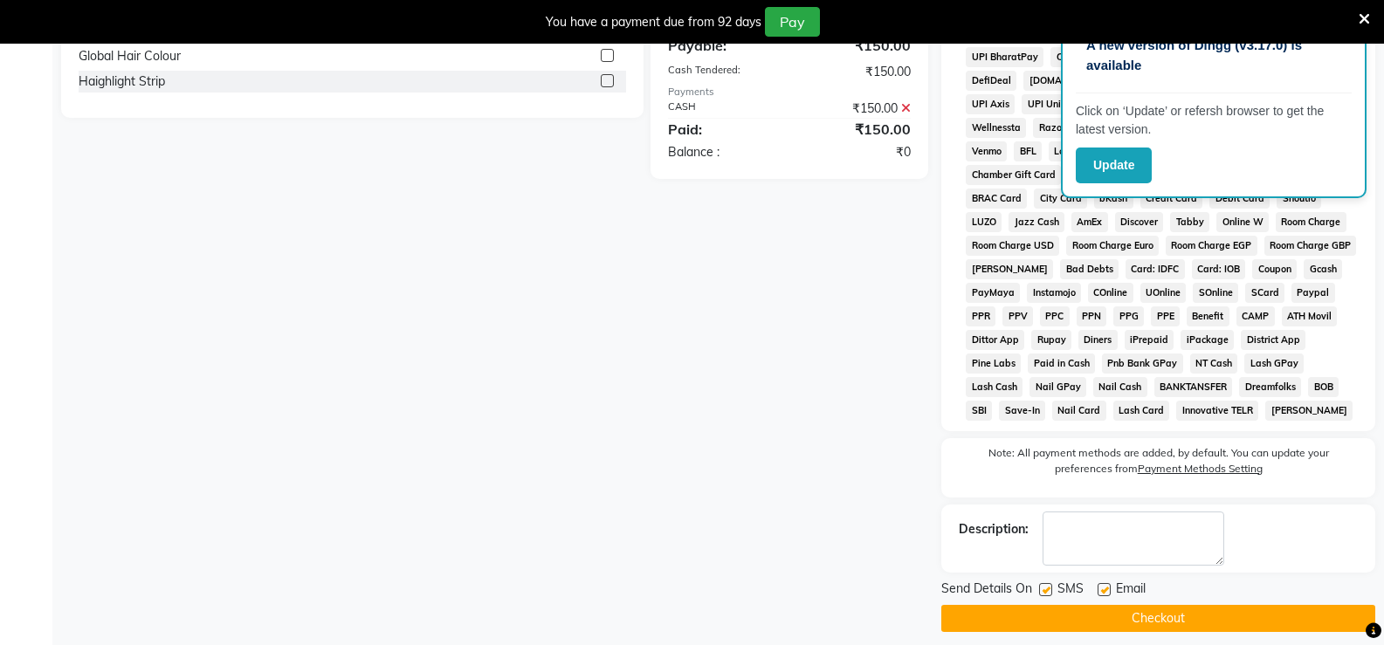
scroll to position [612, 0]
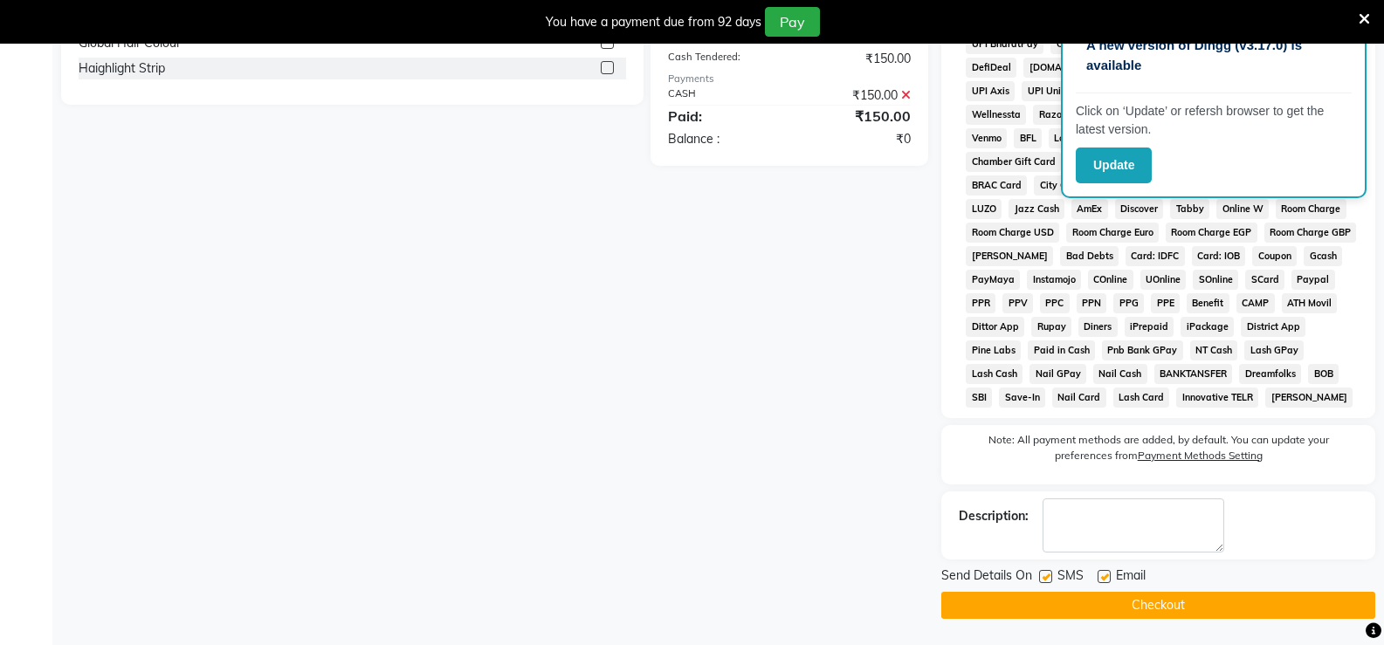
click at [1111, 588] on div "Email" at bounding box center [1128, 578] width 62 height 22
click at [1117, 598] on button "Checkout" at bounding box center [1158, 605] width 434 height 27
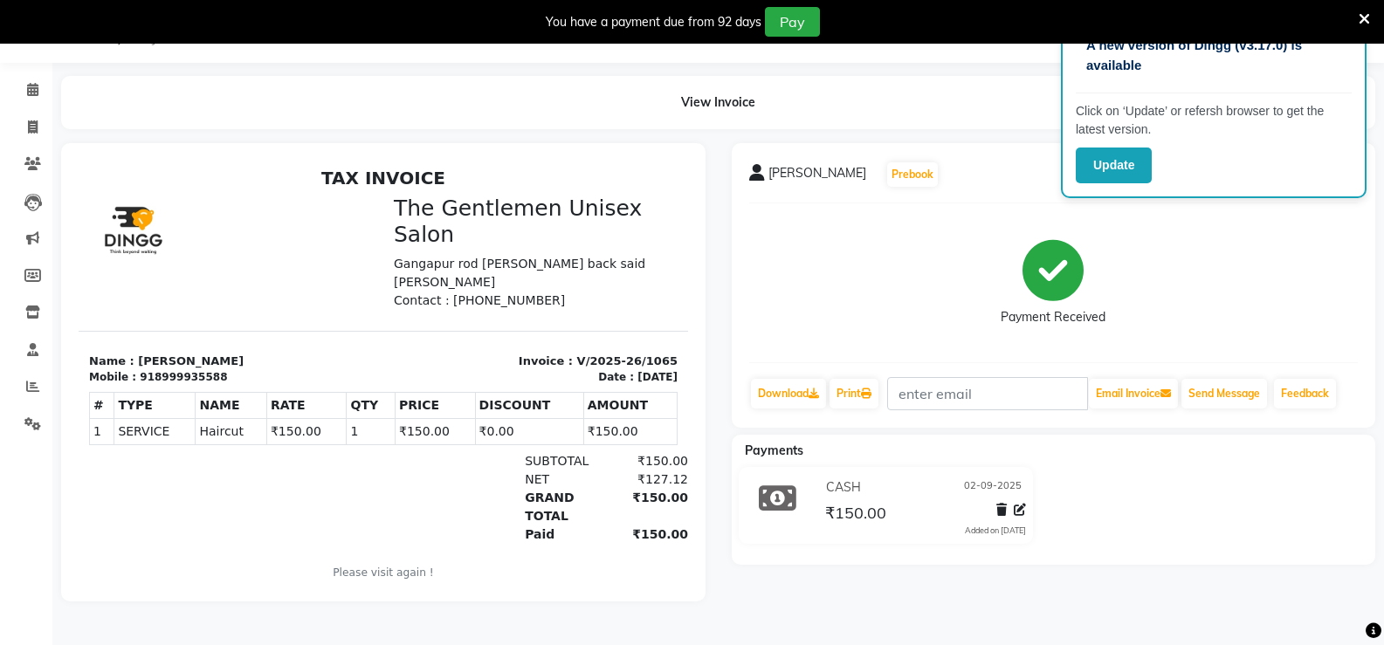
click at [1357, 24] on div "You have a payment due from 92 days Pay" at bounding box center [682, 22] width 1351 height 30
click at [1369, 15] on icon at bounding box center [1363, 19] width 11 height 16
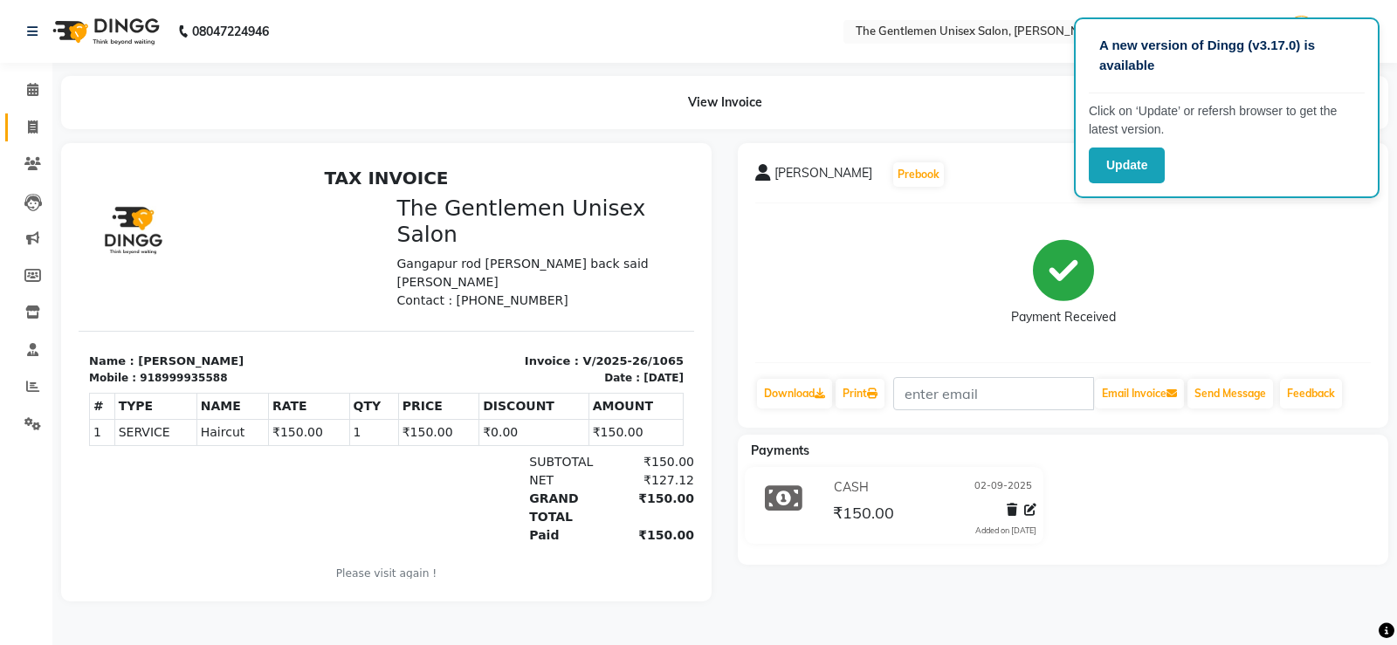
click at [30, 137] on link "Invoice" at bounding box center [26, 127] width 42 height 29
select select "5552"
select select "service"
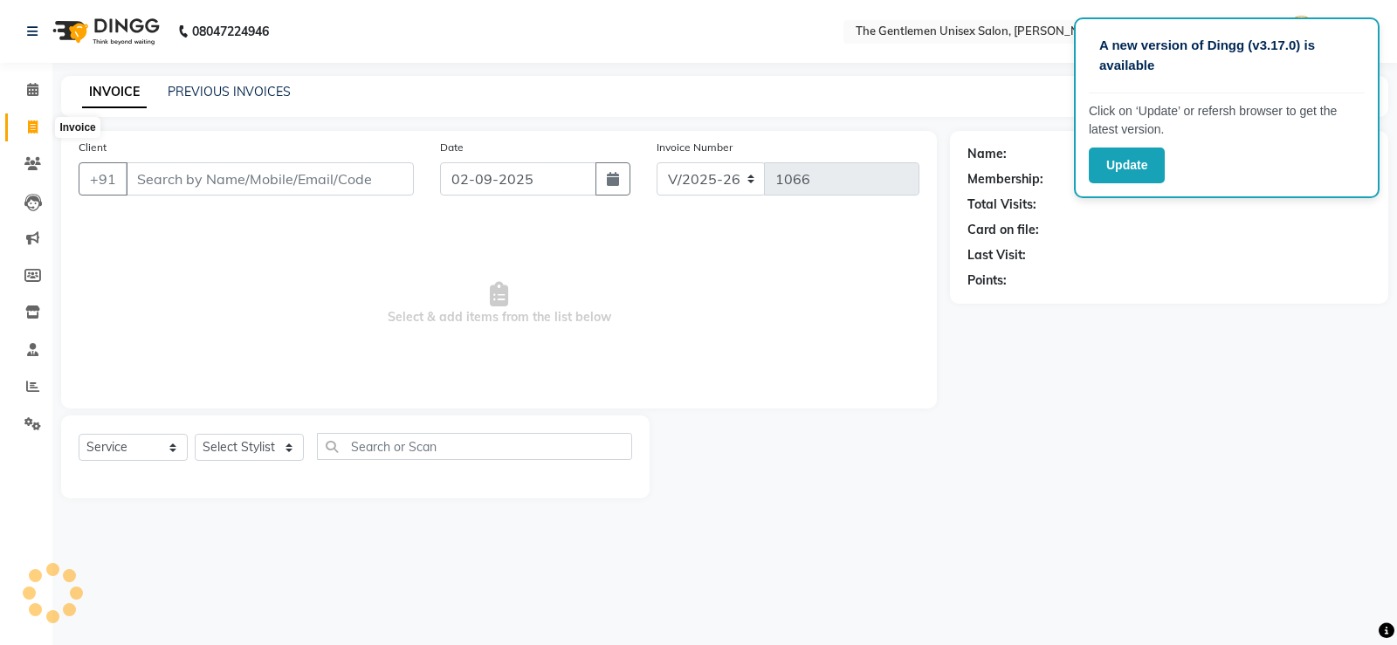
click at [30, 129] on icon at bounding box center [33, 126] width 10 height 13
select select "5552"
select select "service"
click at [225, 89] on link "PREVIOUS INVOICES" at bounding box center [229, 92] width 123 height 16
